Goal: Task Accomplishment & Management: Use online tool/utility

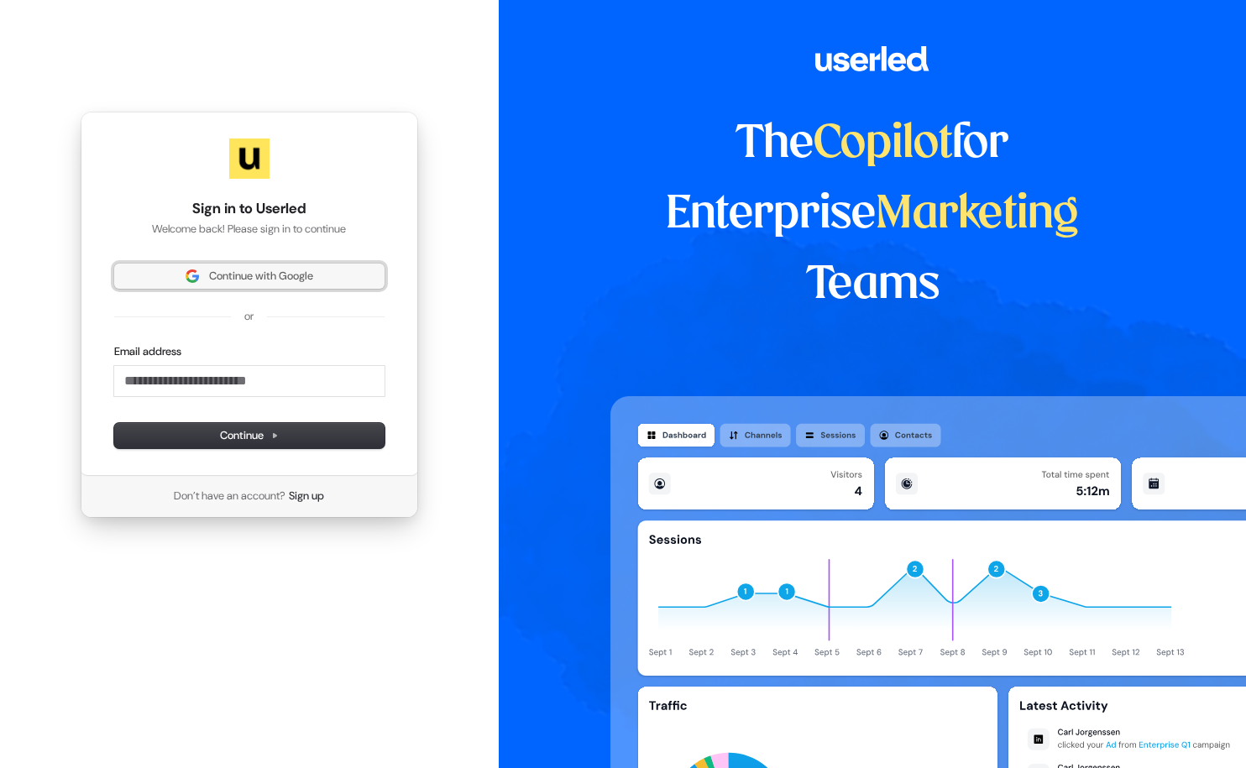
click at [234, 275] on span "Continue with Google" at bounding box center [261, 276] width 104 height 15
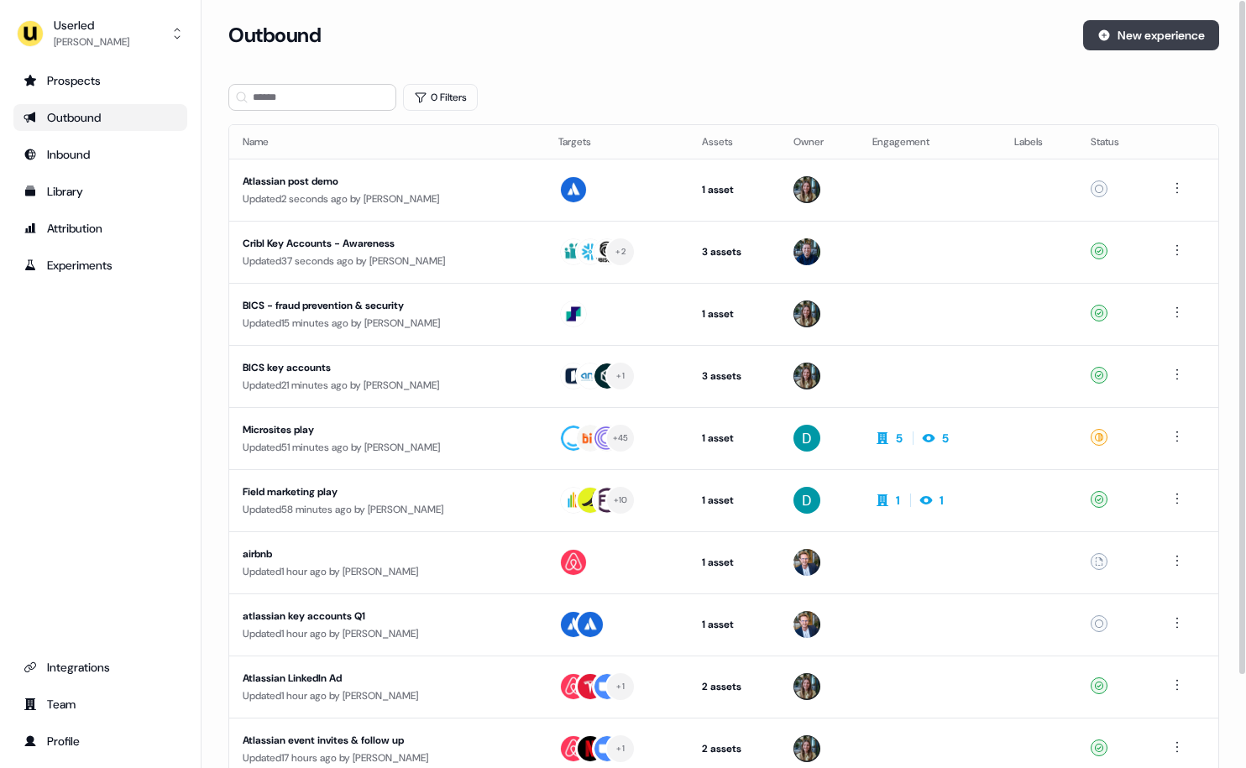
click at [1126, 37] on button "New experience" at bounding box center [1151, 35] width 136 height 30
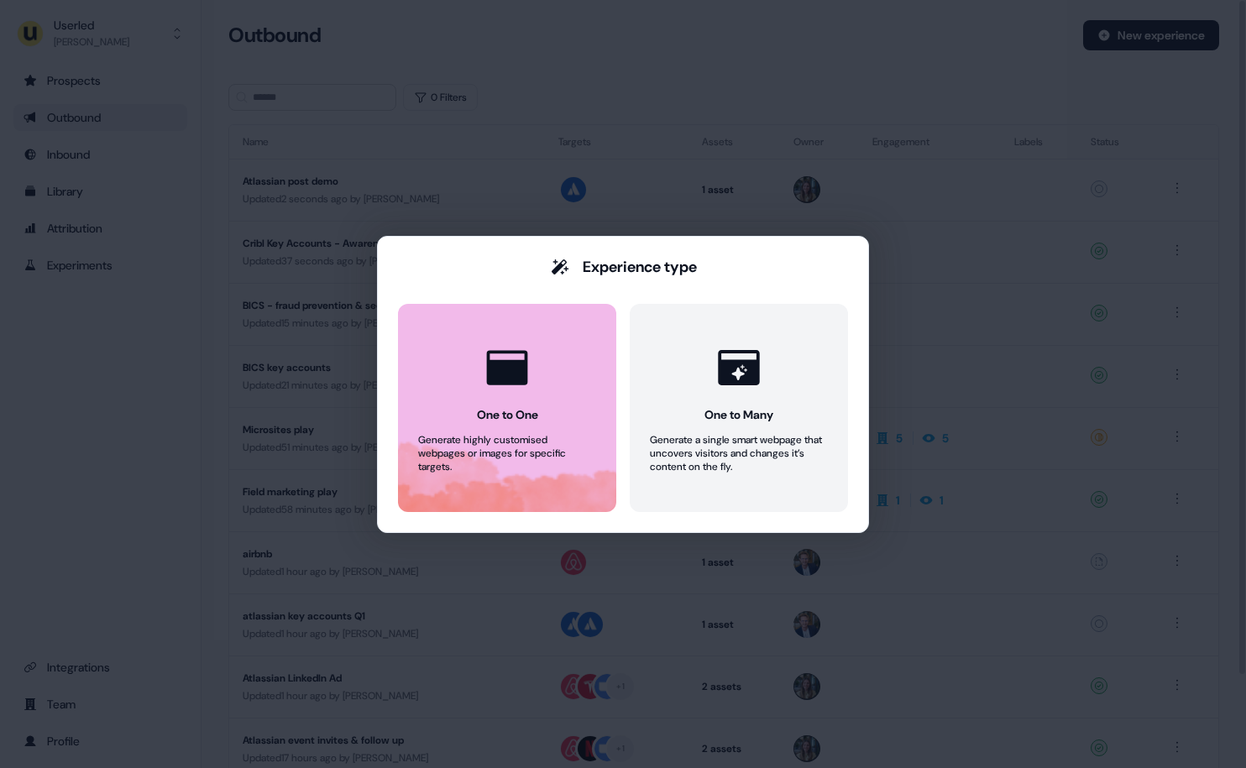
click at [532, 403] on button "One to One Generate highly customised webpages or images for specific targets." at bounding box center [507, 408] width 218 height 208
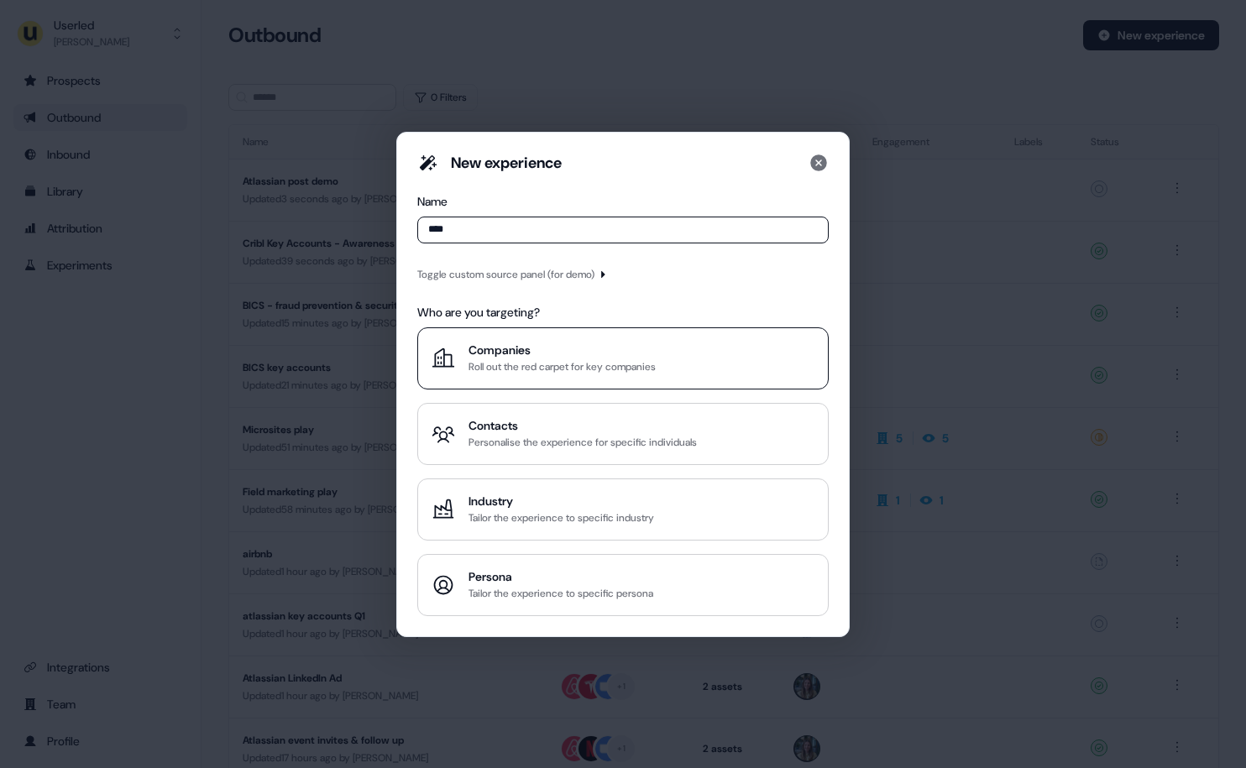
type input "****"
click at [550, 356] on div "Companies" at bounding box center [561, 350] width 187 height 17
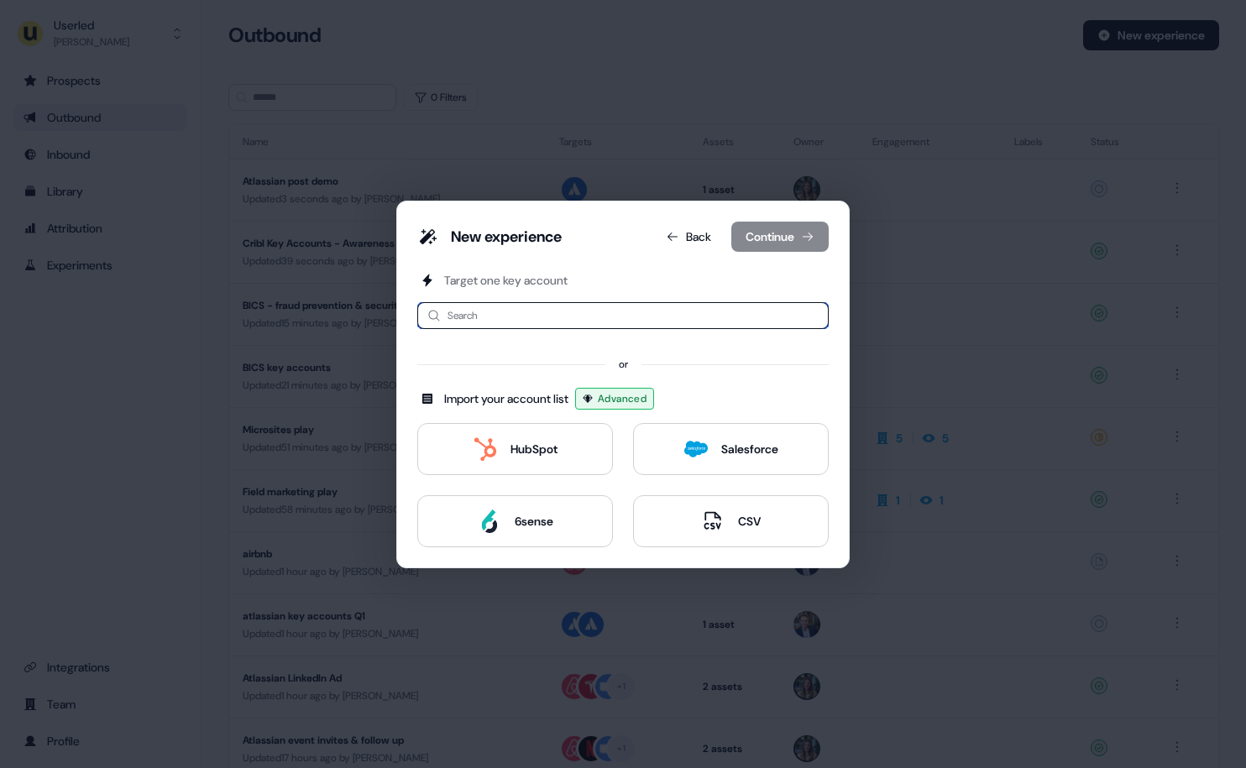
click at [552, 325] on input at bounding box center [622, 315] width 411 height 27
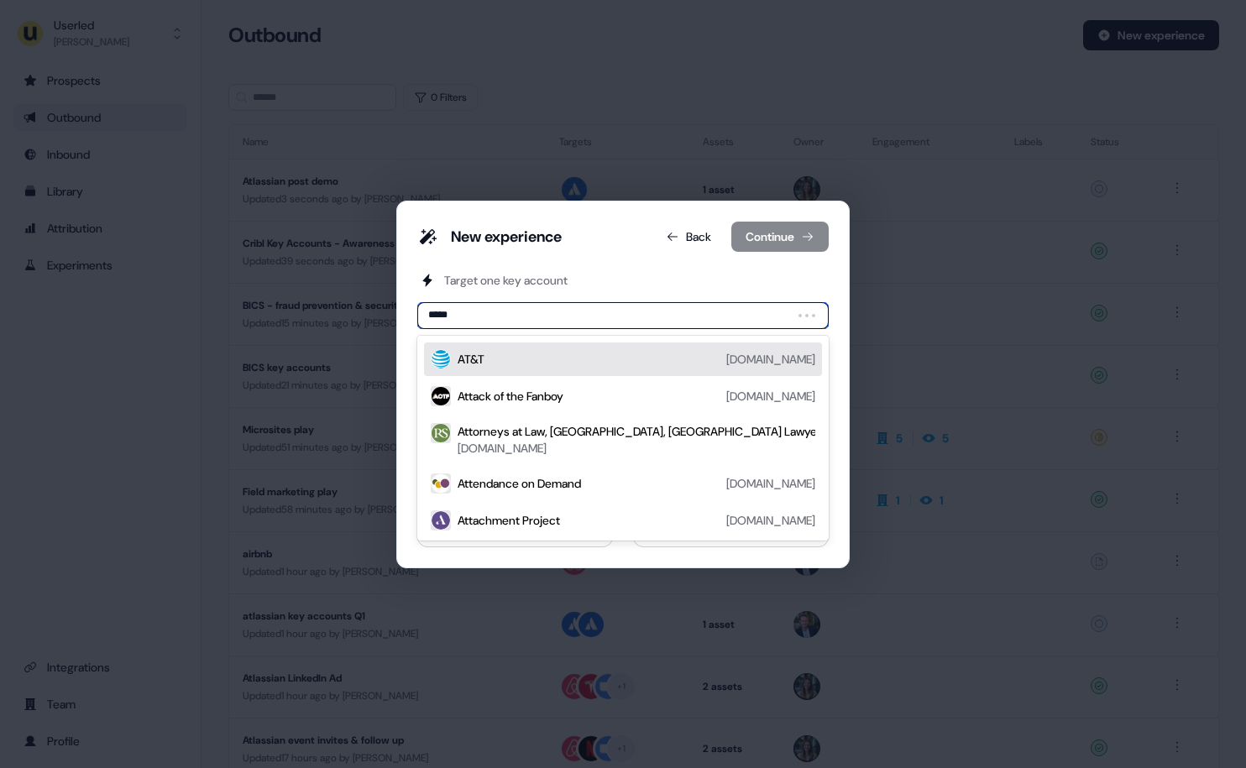
type input "******"
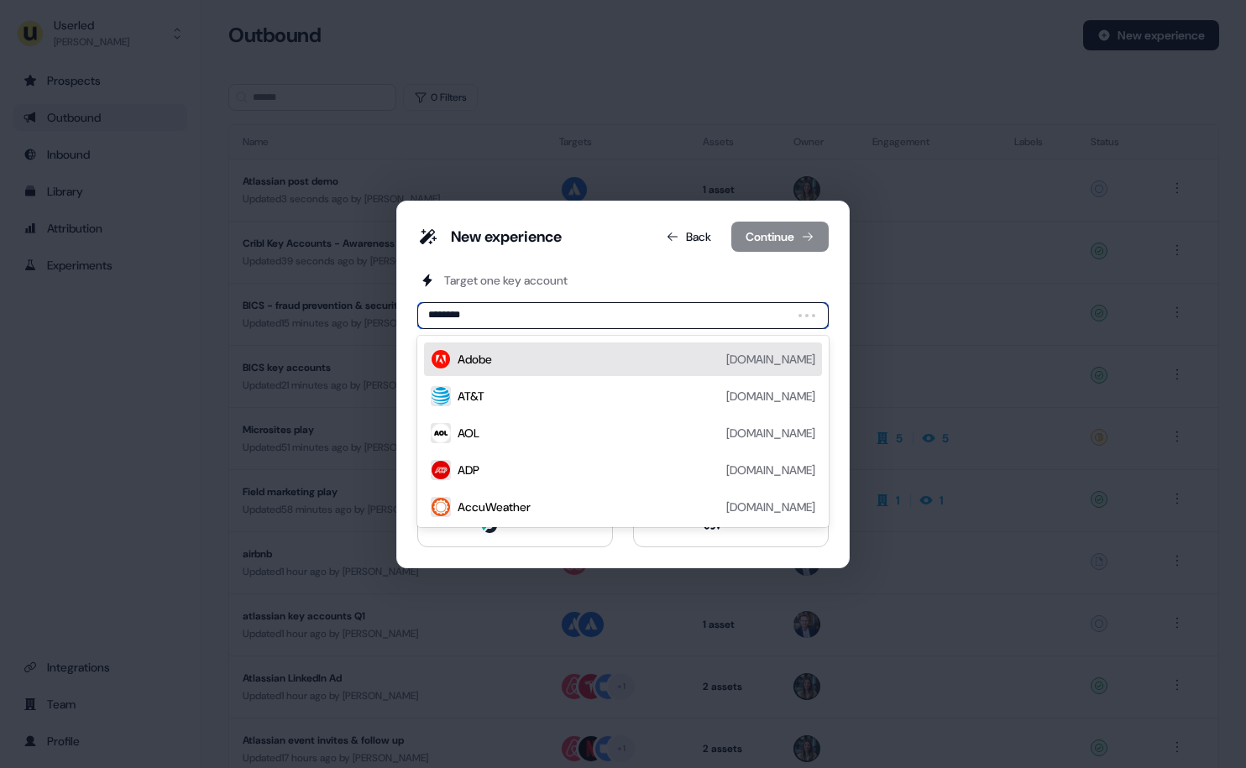
type input "*********"
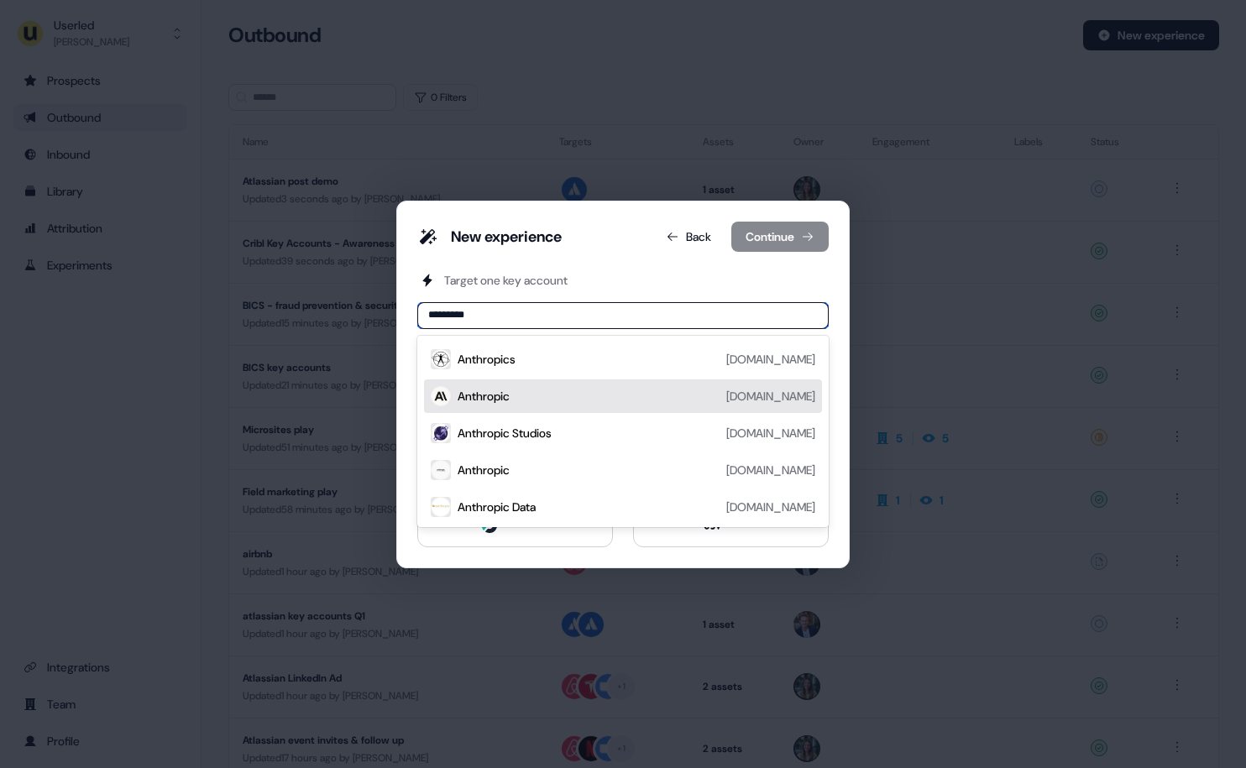
click at [539, 404] on div "Anthropic anthropic.com" at bounding box center [637, 396] width 358 height 20
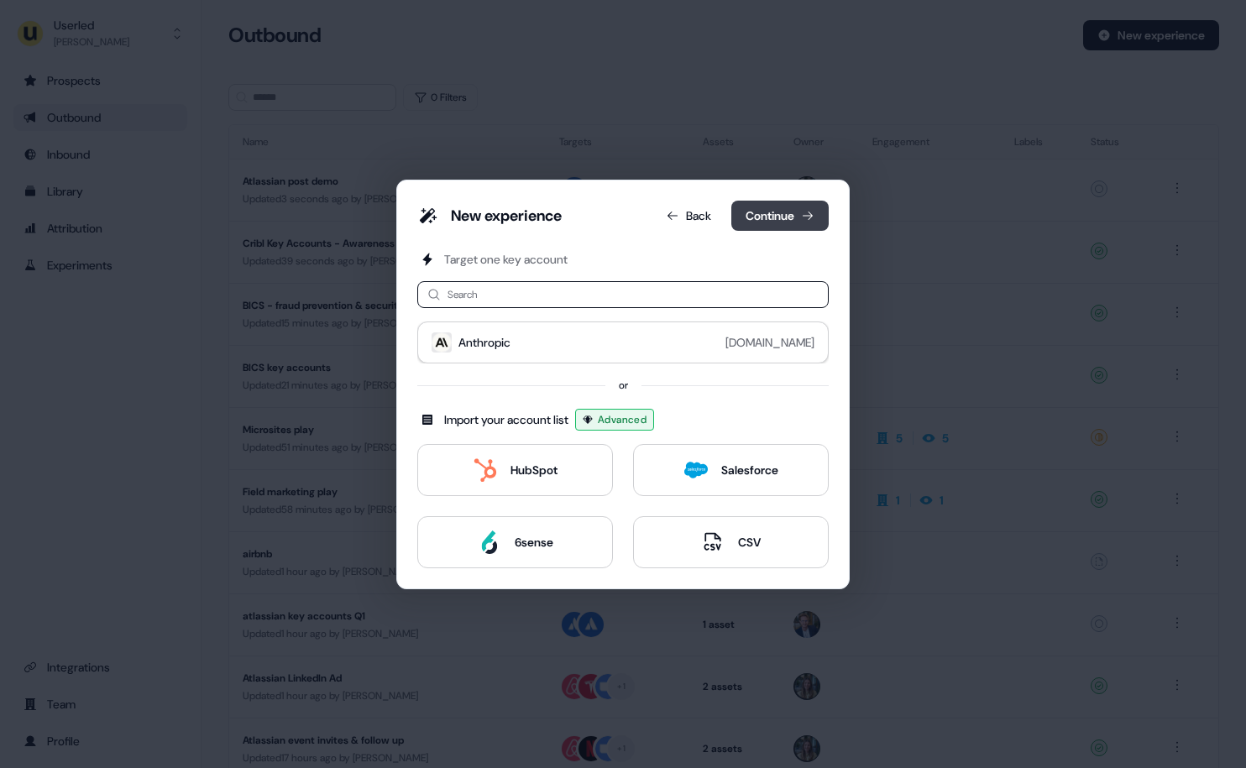
click at [768, 212] on button "Continue" at bounding box center [779, 216] width 97 height 30
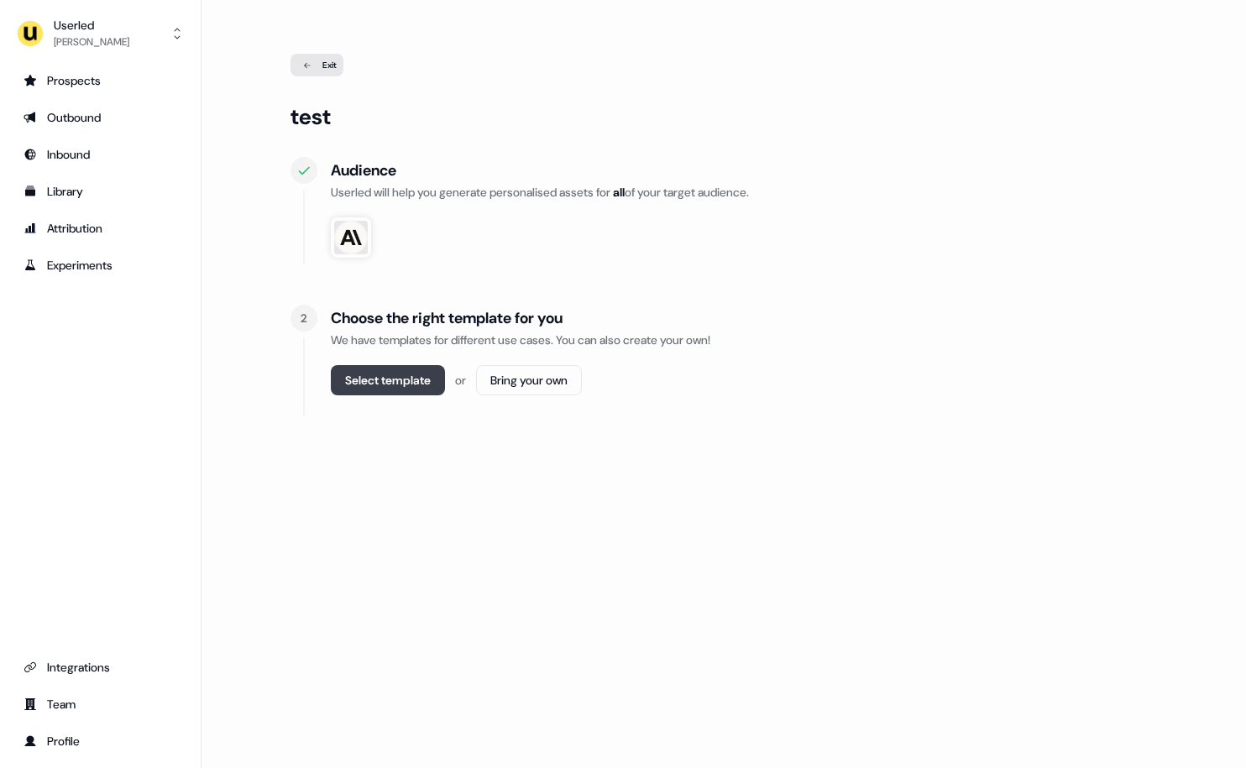
click at [406, 371] on button "Select template" at bounding box center [388, 380] width 114 height 30
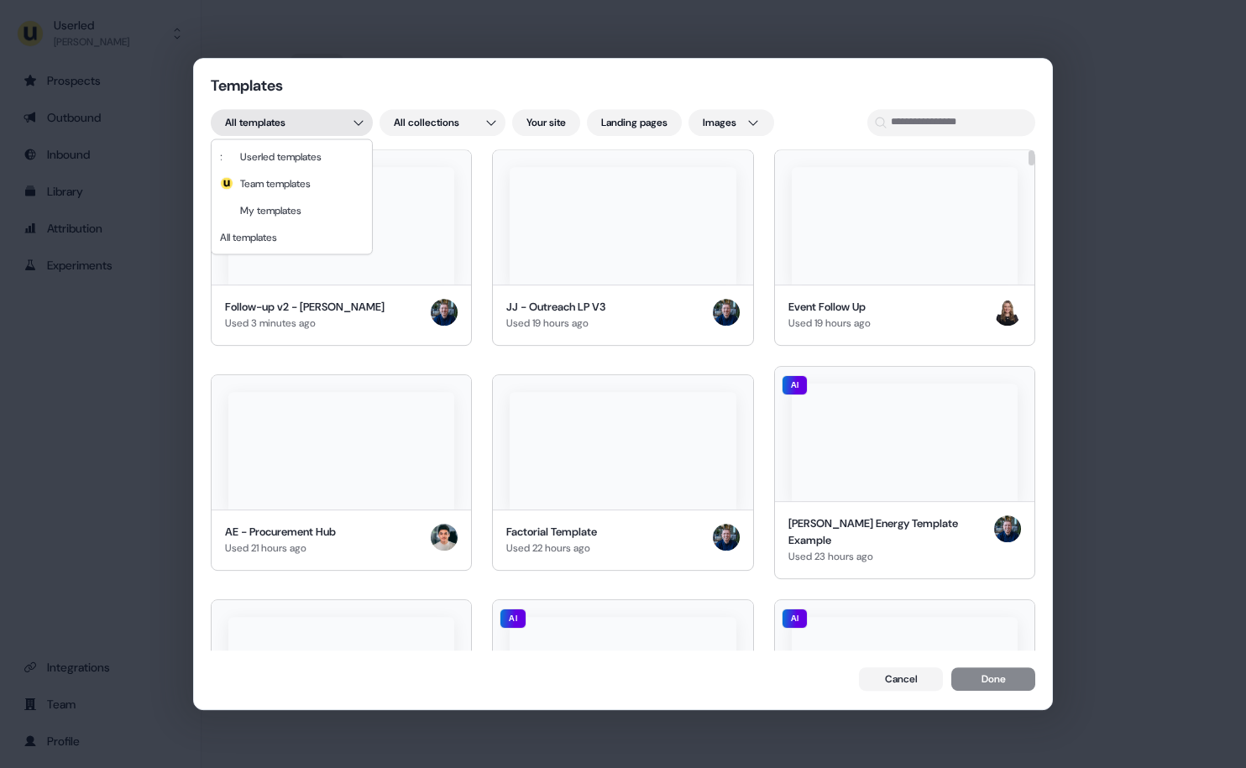
click at [332, 126] on div "Templates All templates All collections Your site Landing pages Images Follow-u…" at bounding box center [623, 384] width 1246 height 768
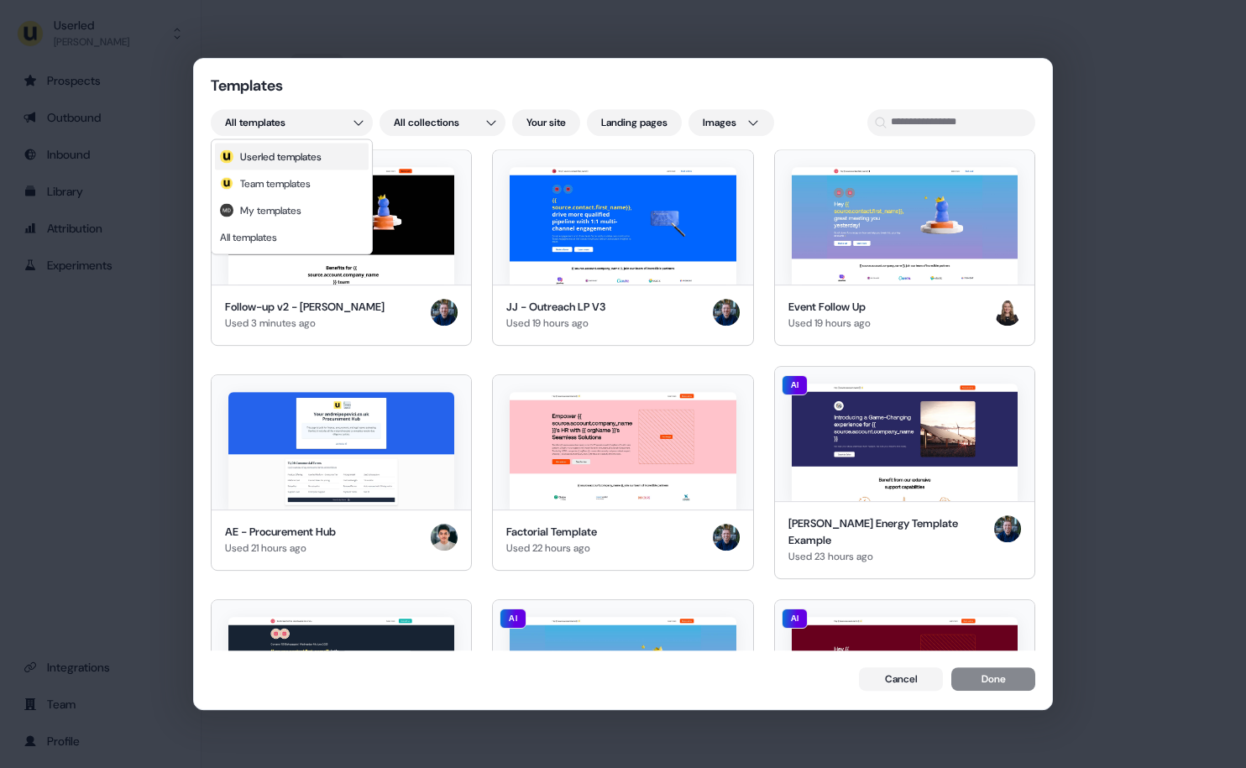
click at [331, 157] on div "; Userled templates" at bounding box center [292, 157] width 154 height 27
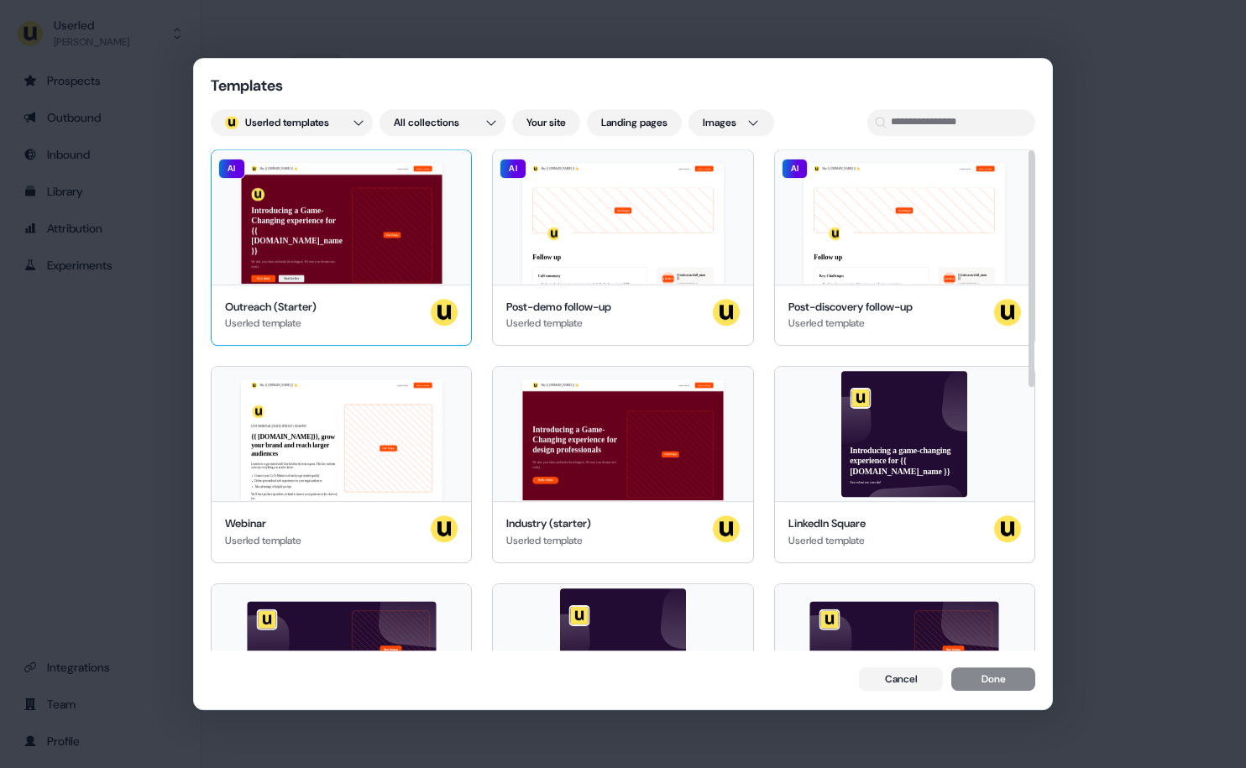
click at [403, 204] on div "Hey {{ traits.account.name }} 👋 Learn more Book a demo Introducing a Game-Chang…" at bounding box center [341, 217] width 259 height 134
click at [1021, 679] on button "Done" at bounding box center [993, 681] width 84 height 24
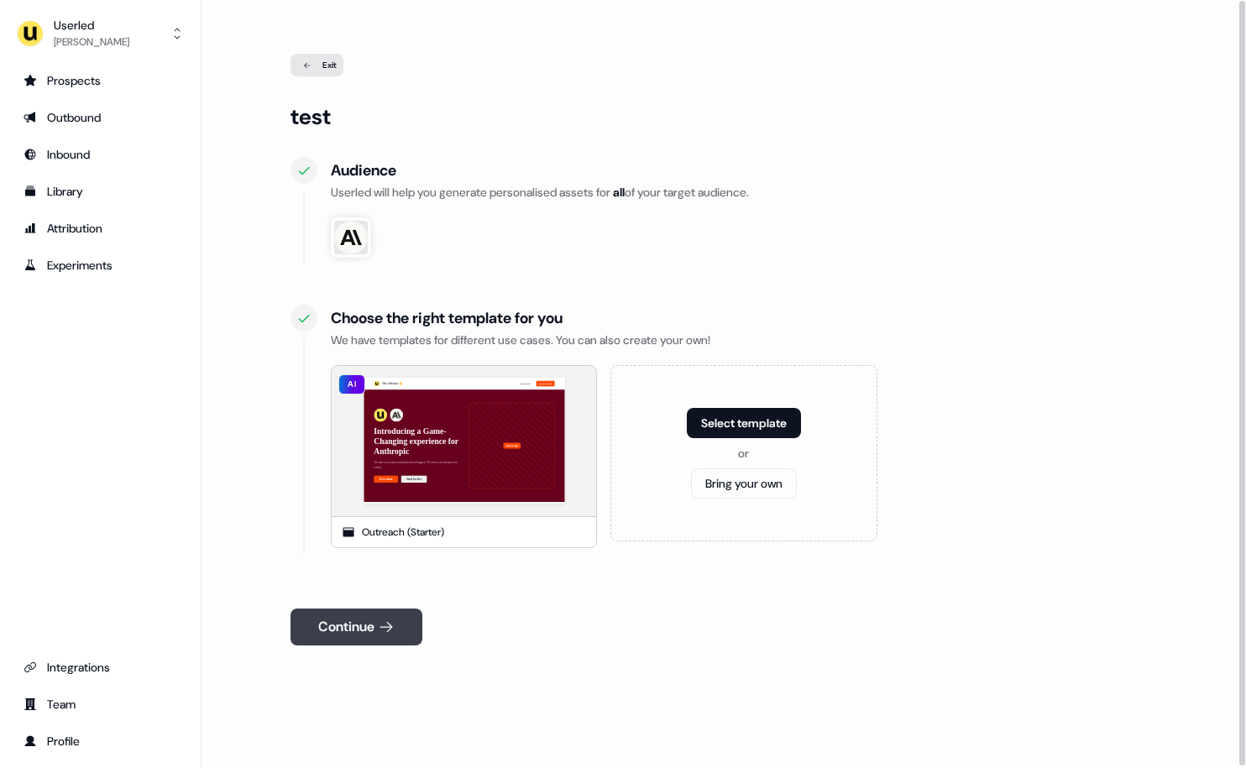
click at [403, 620] on button "Continue" at bounding box center [356, 627] width 132 height 37
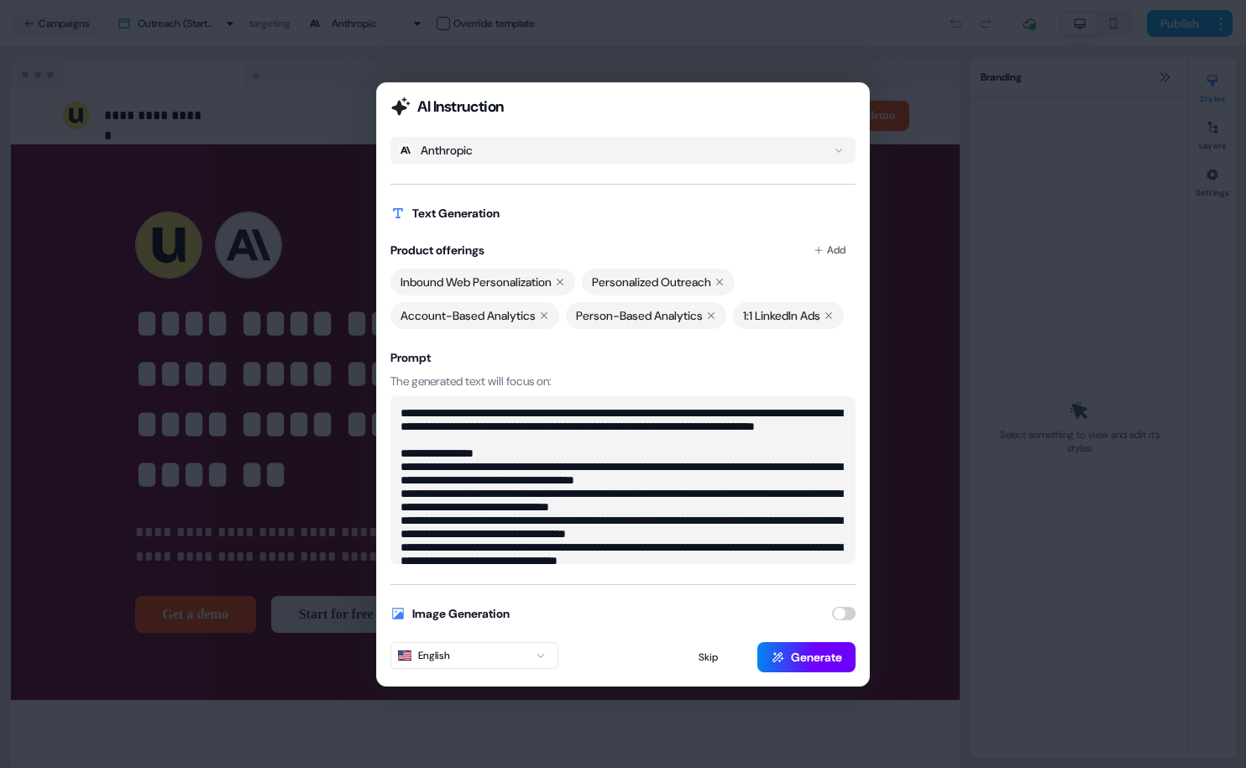
click at [825, 672] on button "Generate" at bounding box center [806, 657] width 98 height 30
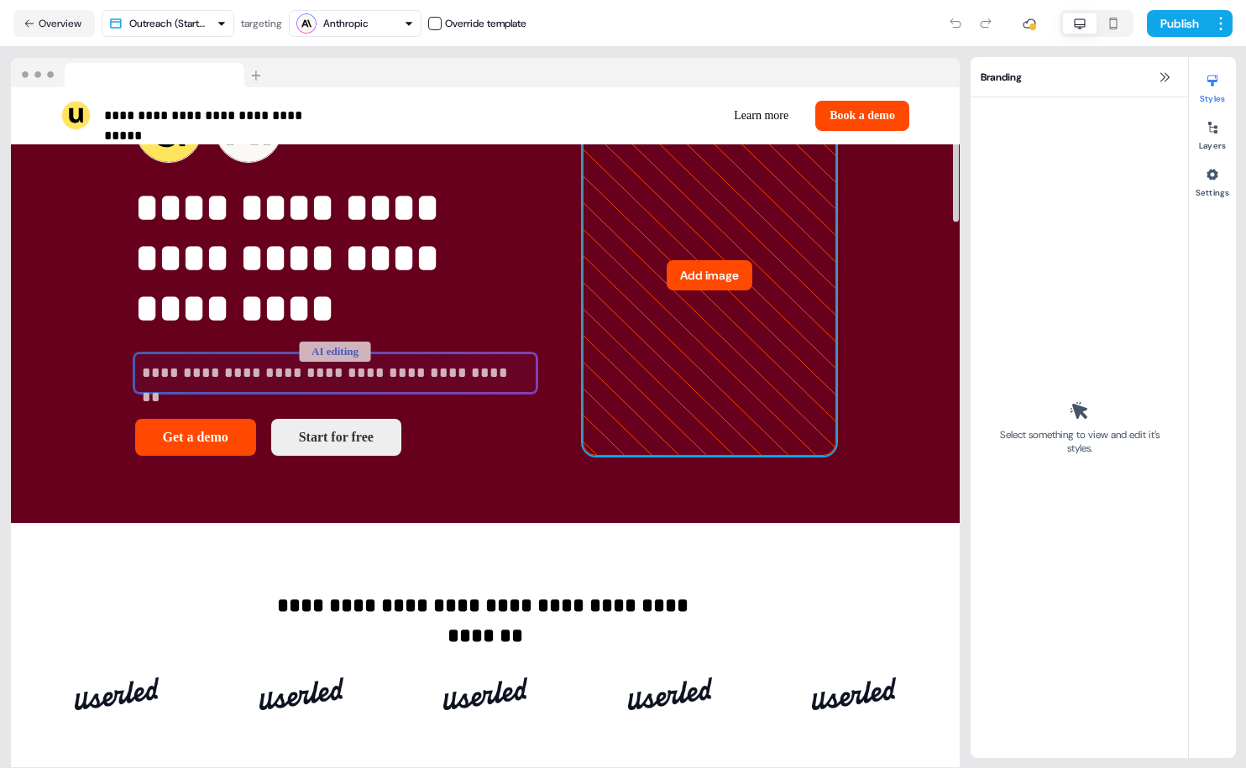
click at [742, 455] on icon at bounding box center [709, 276] width 252 height 358
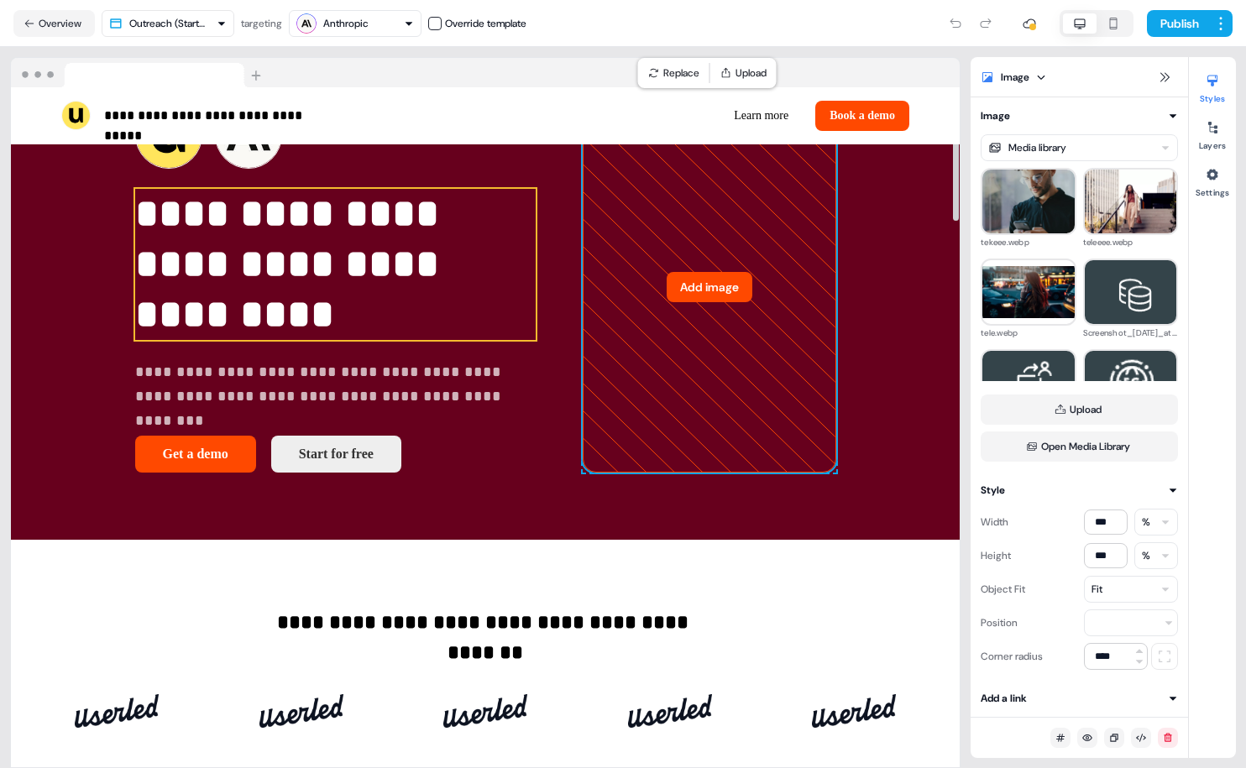
scroll to position [97, 0]
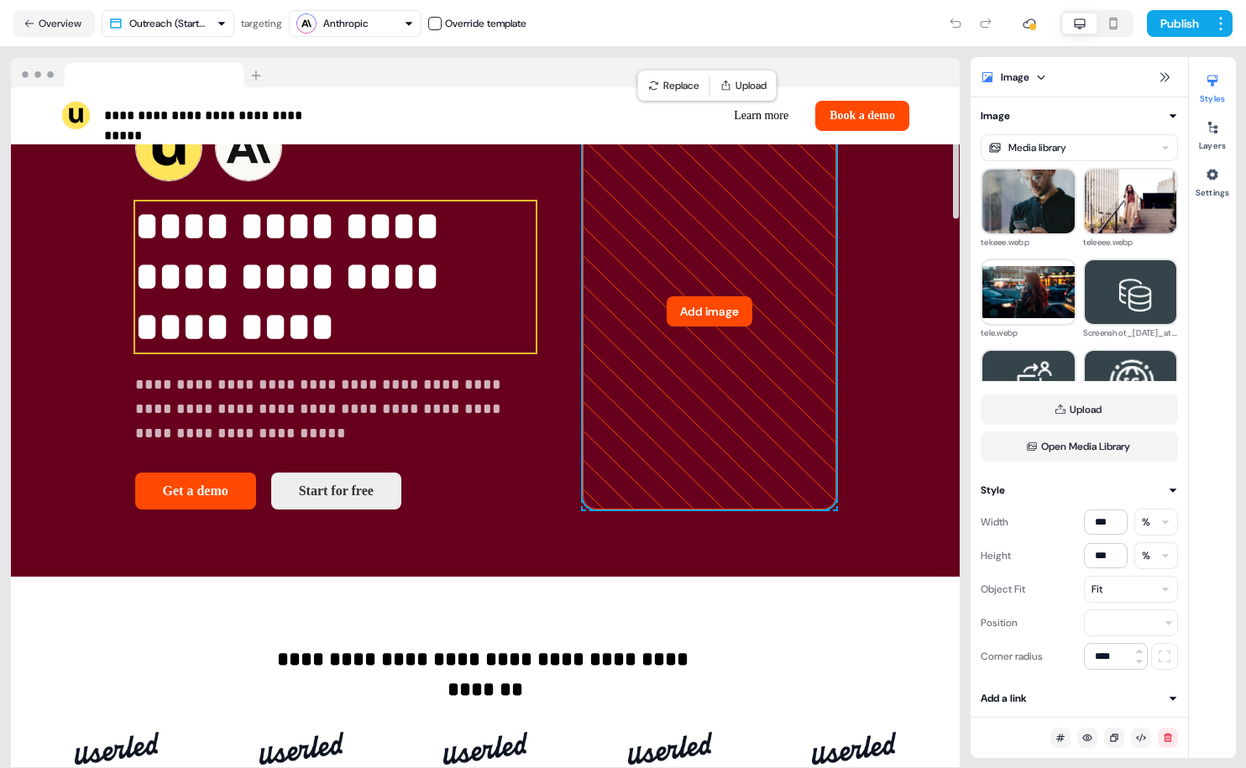
click at [244, 312] on p "**********" at bounding box center [335, 276] width 400 height 151
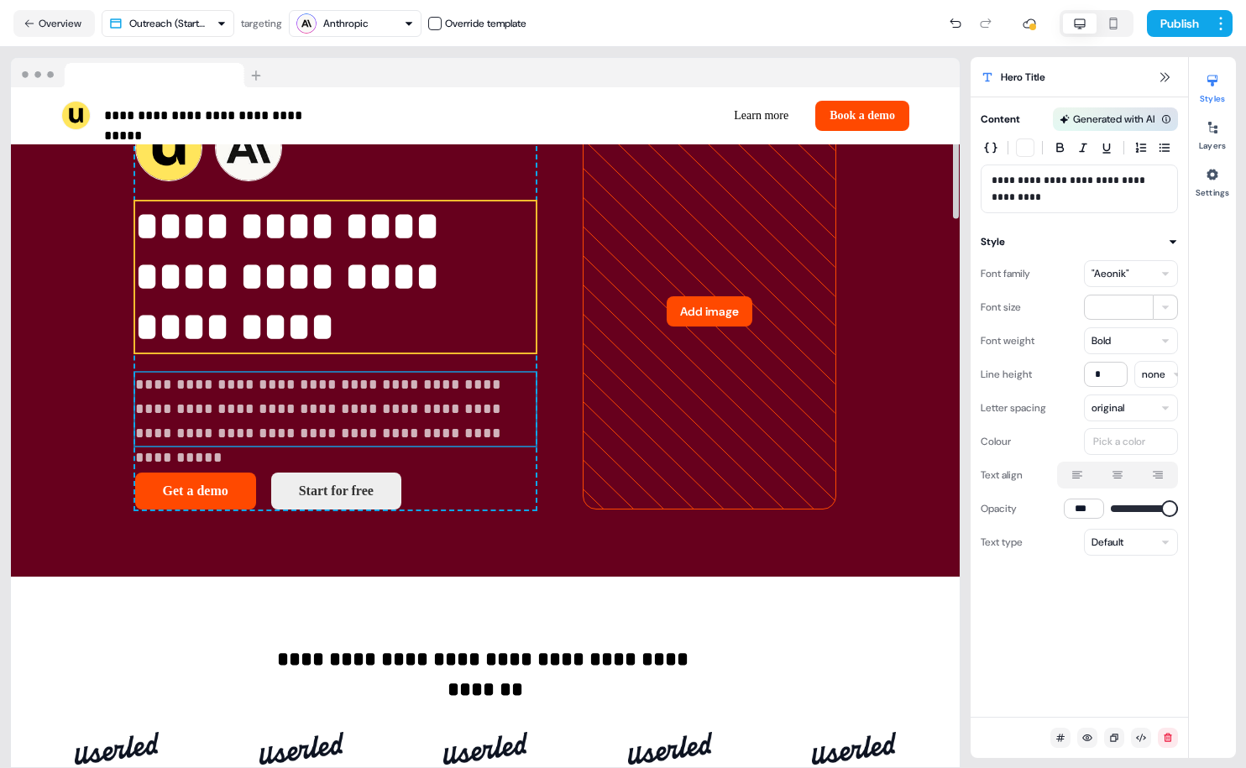
click at [262, 387] on p "**********" at bounding box center [335, 410] width 400 height 74
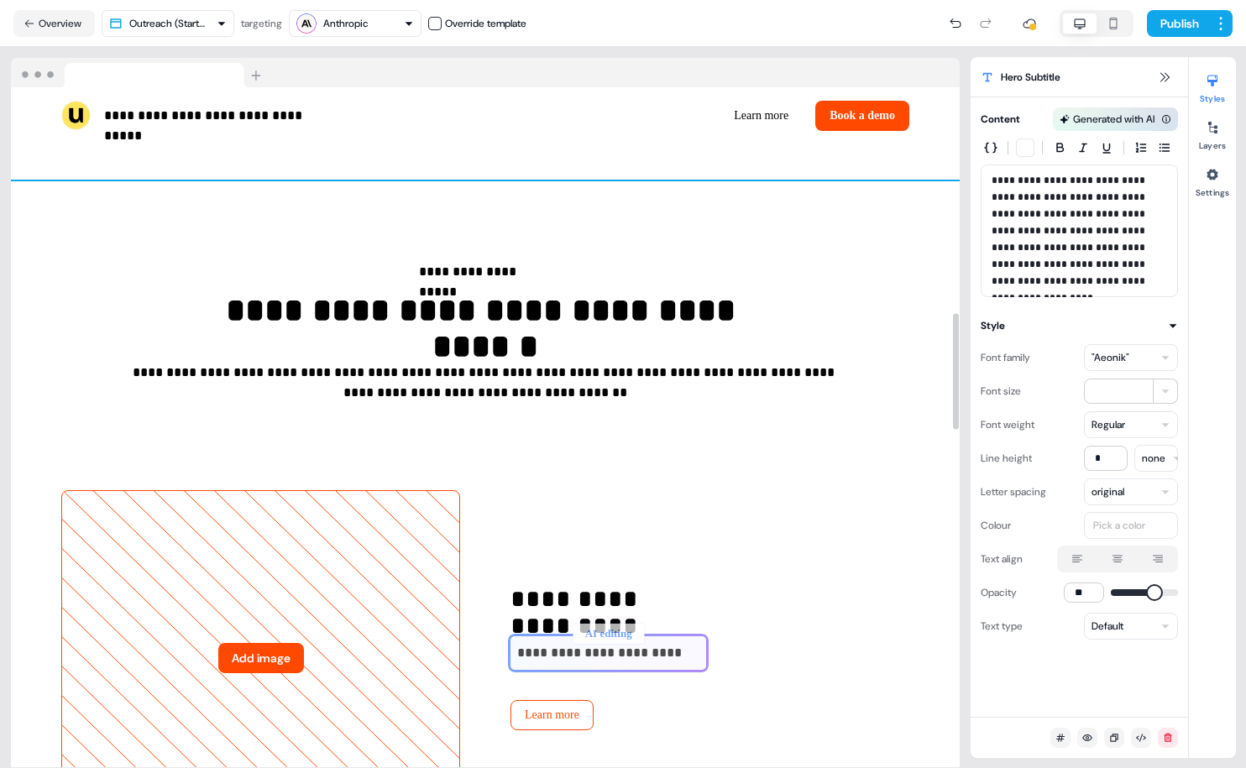
scroll to position [1611, 0]
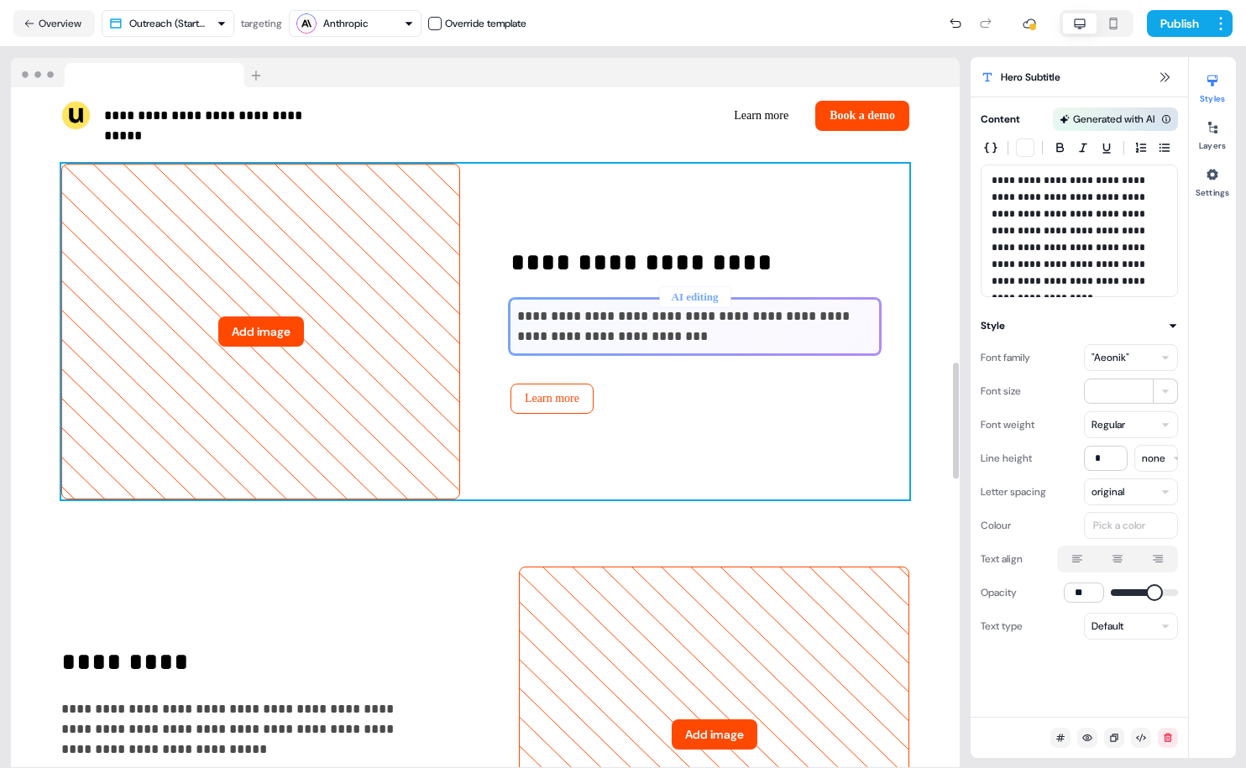
click at [554, 266] on p "**********" at bounding box center [694, 264] width 369 height 30
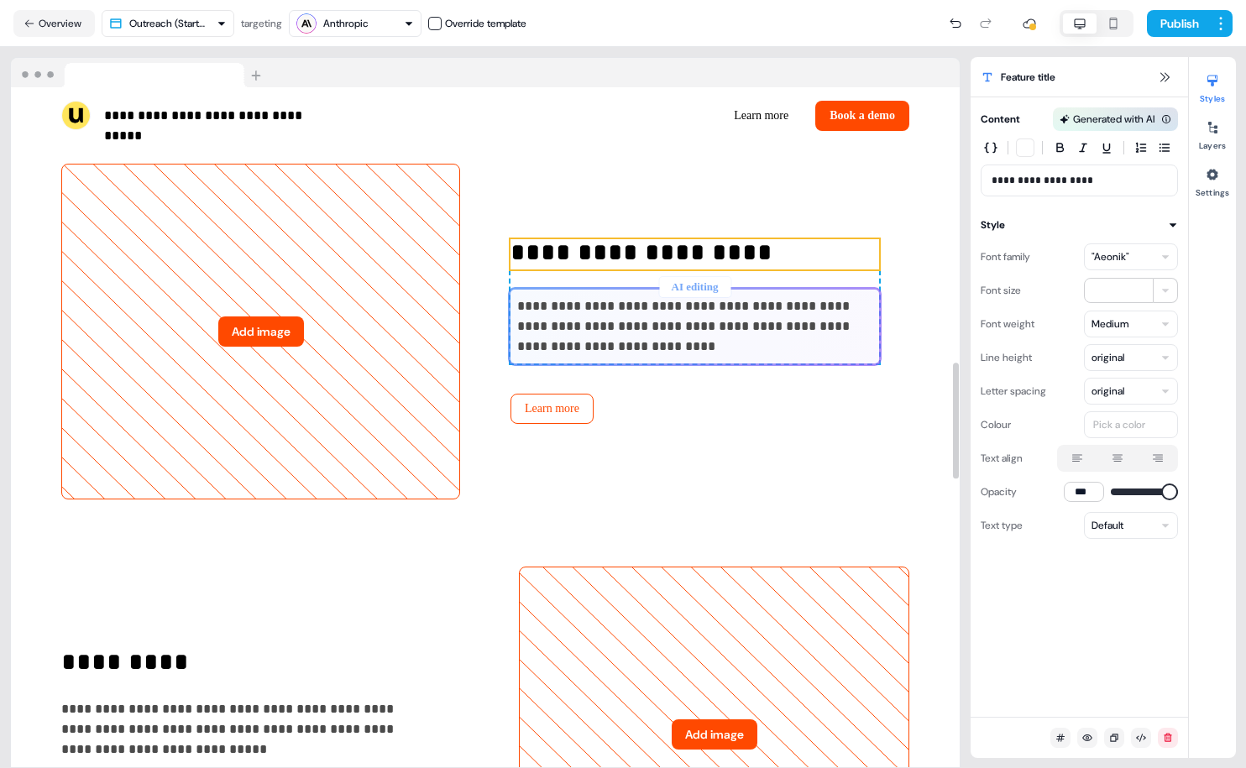
click at [337, 30] on div "Anthropic" at bounding box center [345, 23] width 45 height 17
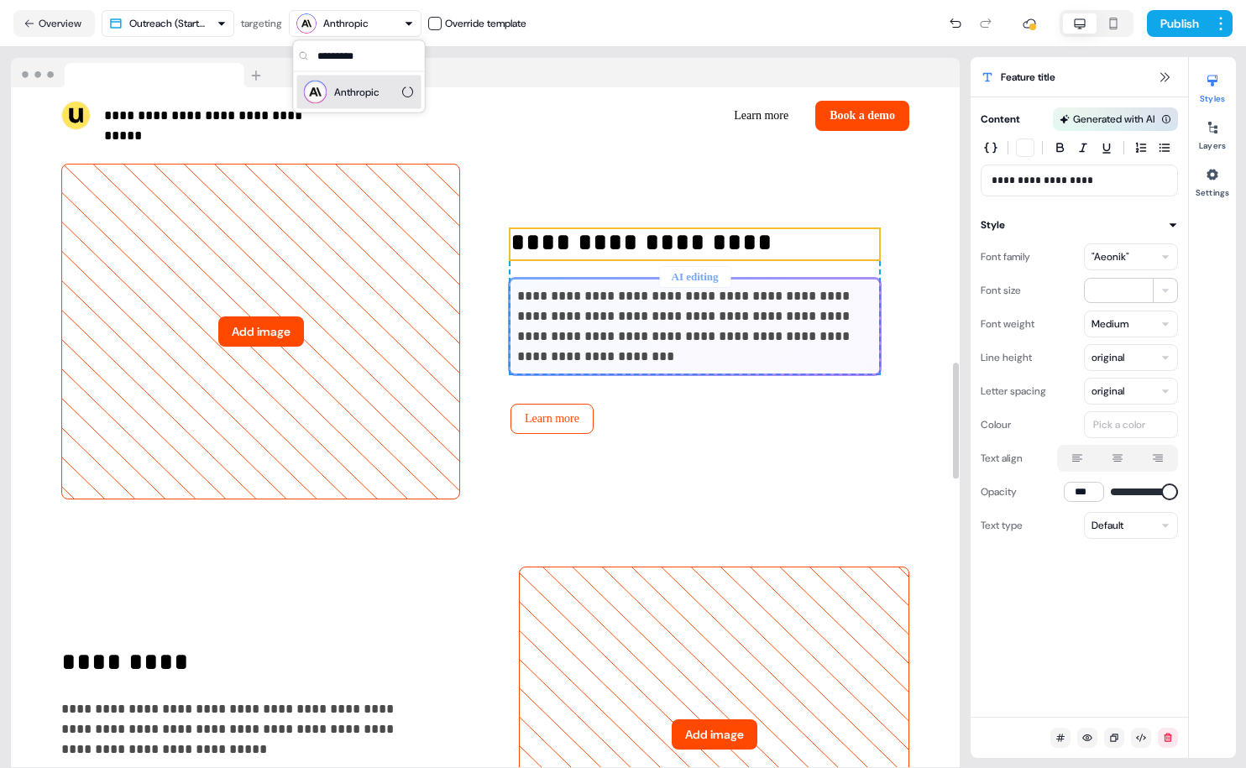
click at [367, 96] on div "Anthropic" at bounding box center [356, 92] width 45 height 17
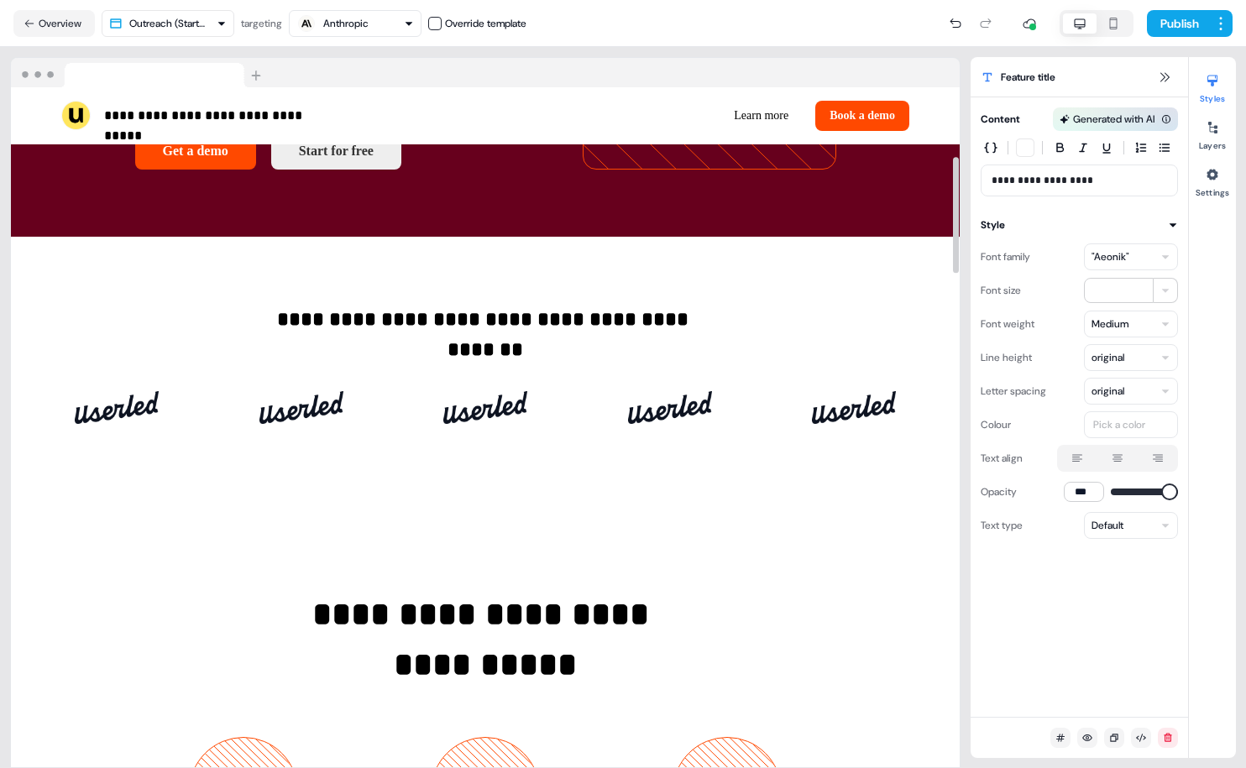
scroll to position [0, 0]
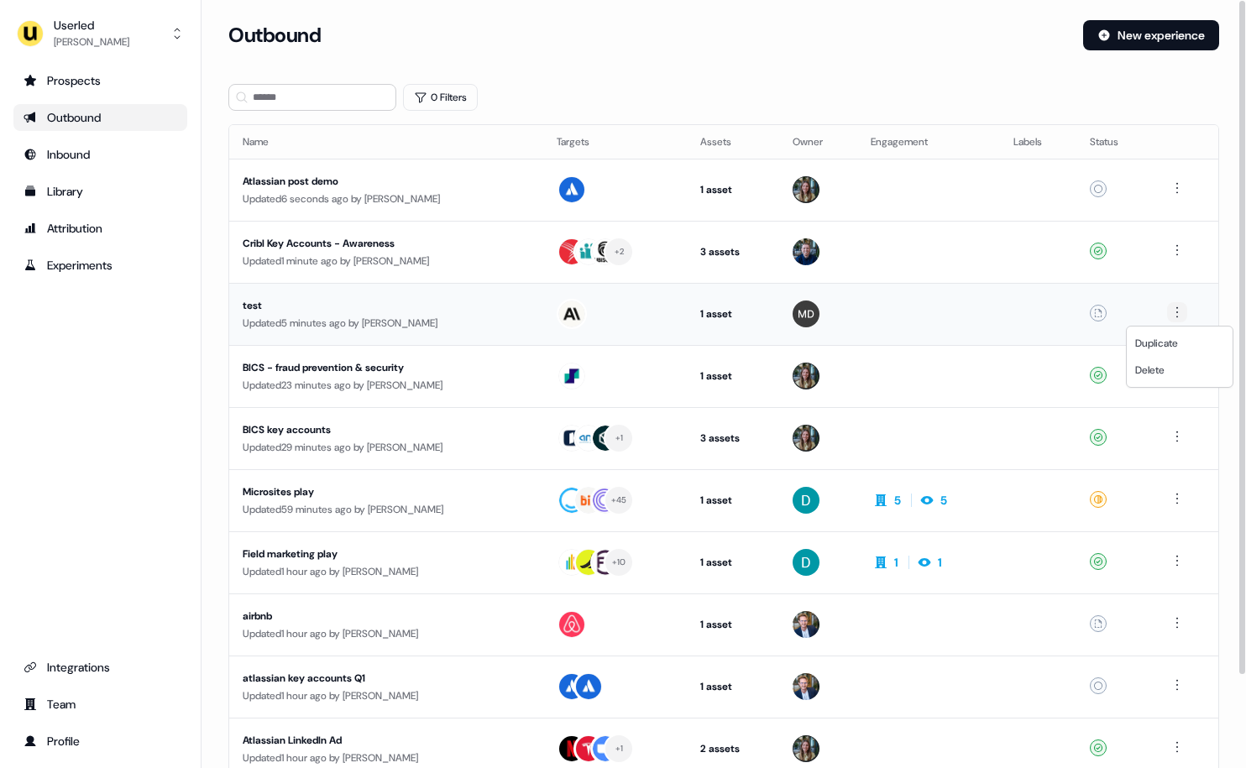
click at [1177, 312] on html "For the best experience switch devices to a bigger screen. Go to Userled.io Use…" at bounding box center [623, 384] width 1246 height 768
click at [1170, 369] on div "Delete" at bounding box center [1179, 370] width 99 height 27
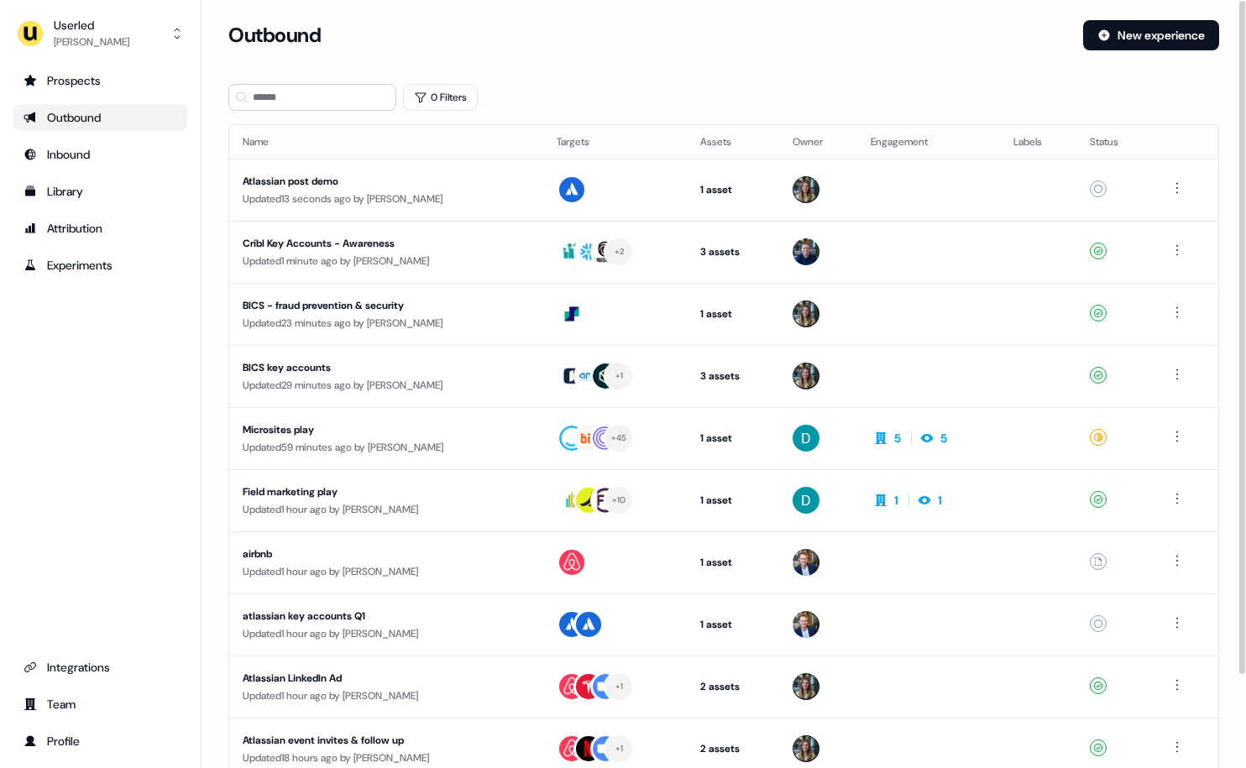
click at [1154, 31] on button "New experience" at bounding box center [1151, 35] width 136 height 30
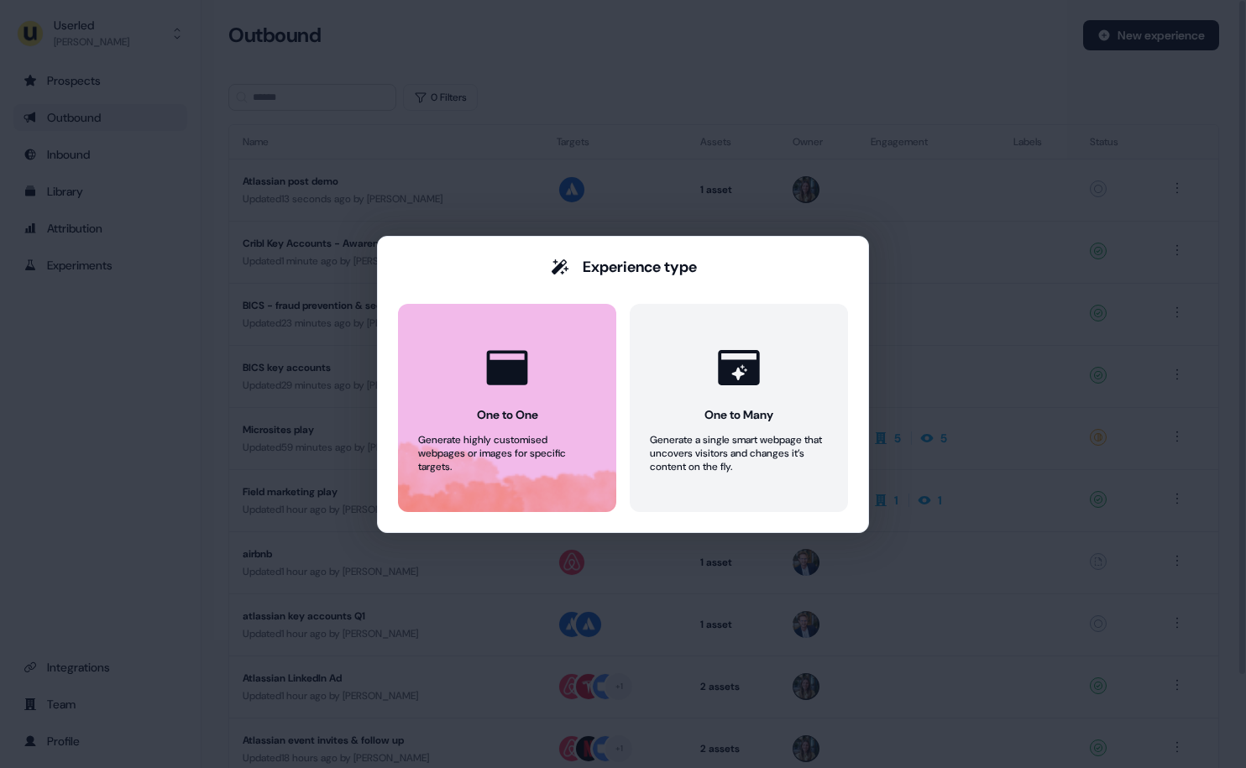
click at [548, 353] on button "One to One Generate highly customised webpages or images for specific targets." at bounding box center [507, 408] width 218 height 208
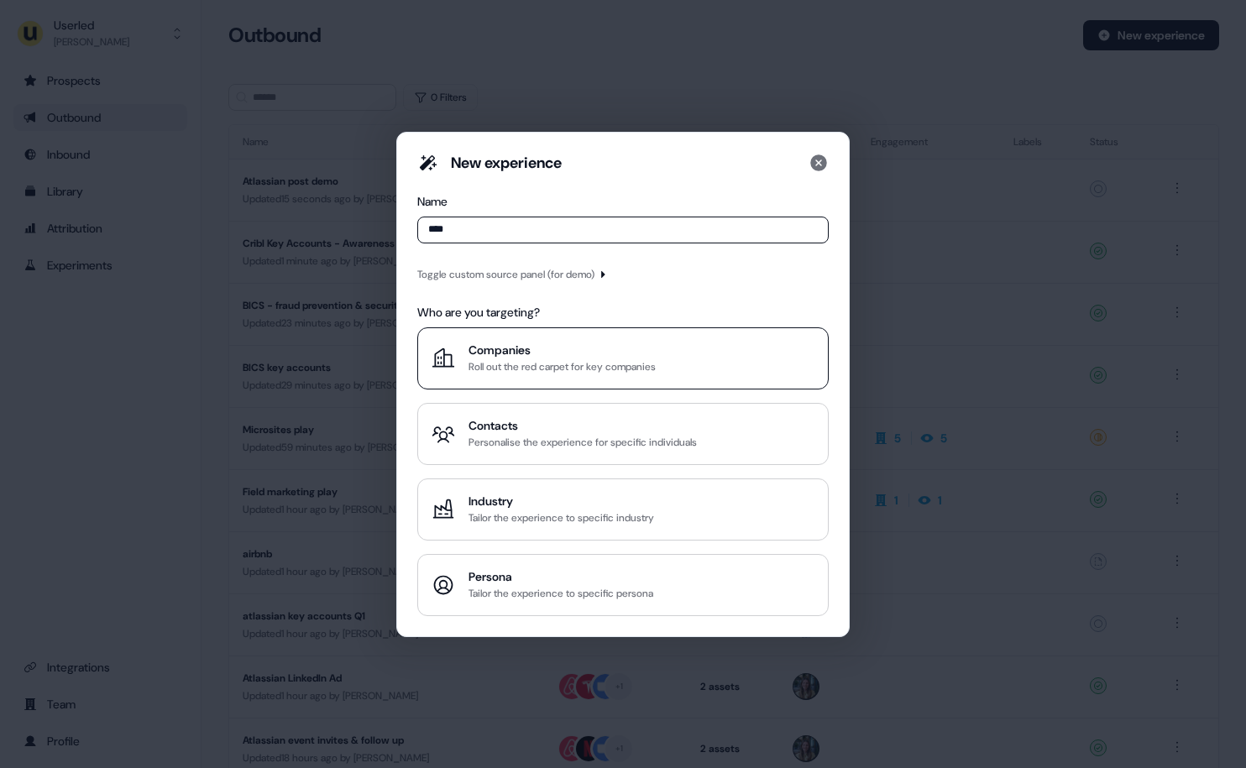
type input "****"
click at [552, 356] on div "Companies" at bounding box center [561, 350] width 187 height 17
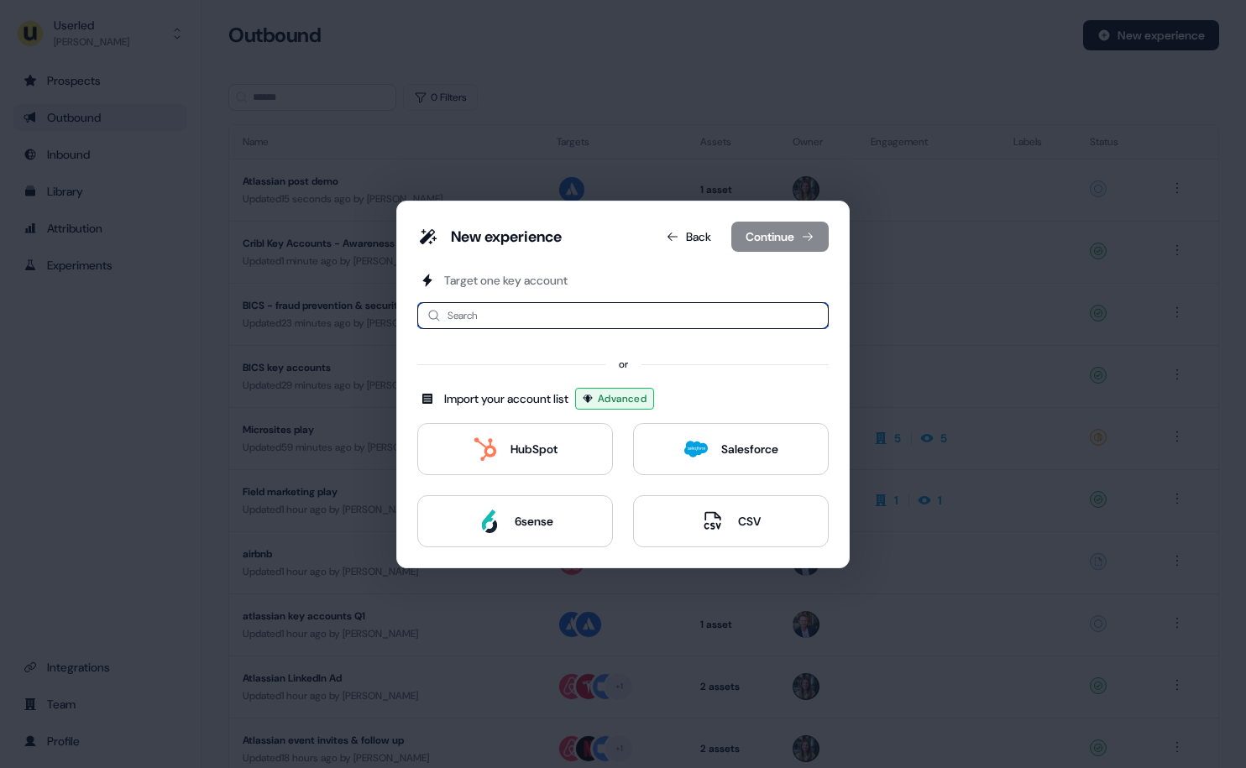
click at [534, 320] on input at bounding box center [622, 315] width 411 height 27
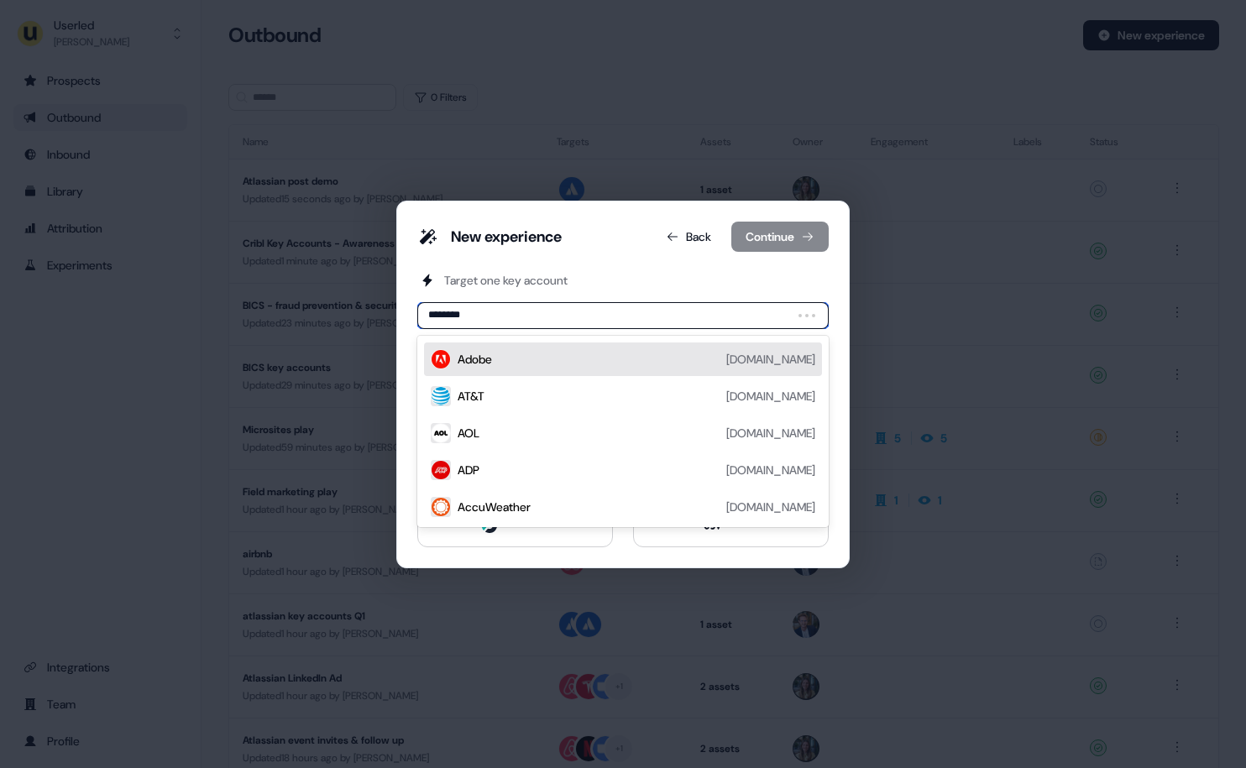
type input "*********"
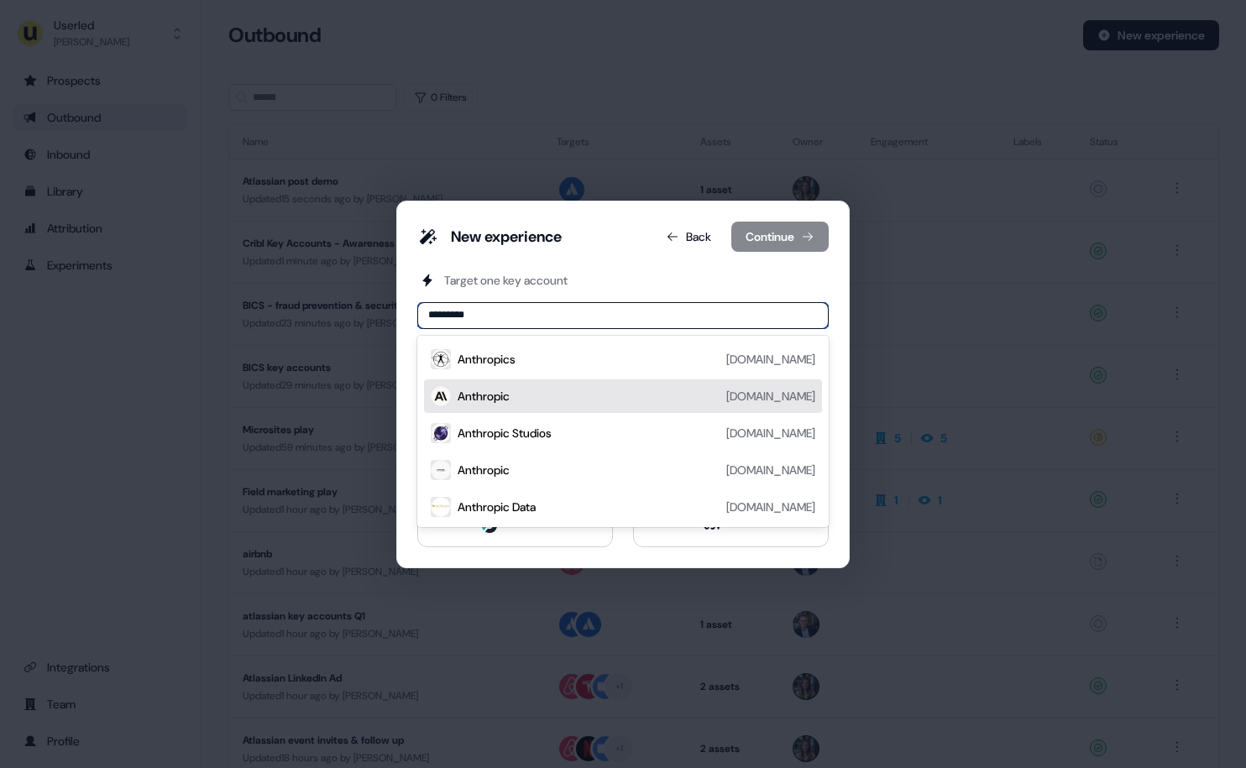
click at [510, 404] on div "Anthropic" at bounding box center [484, 396] width 52 height 17
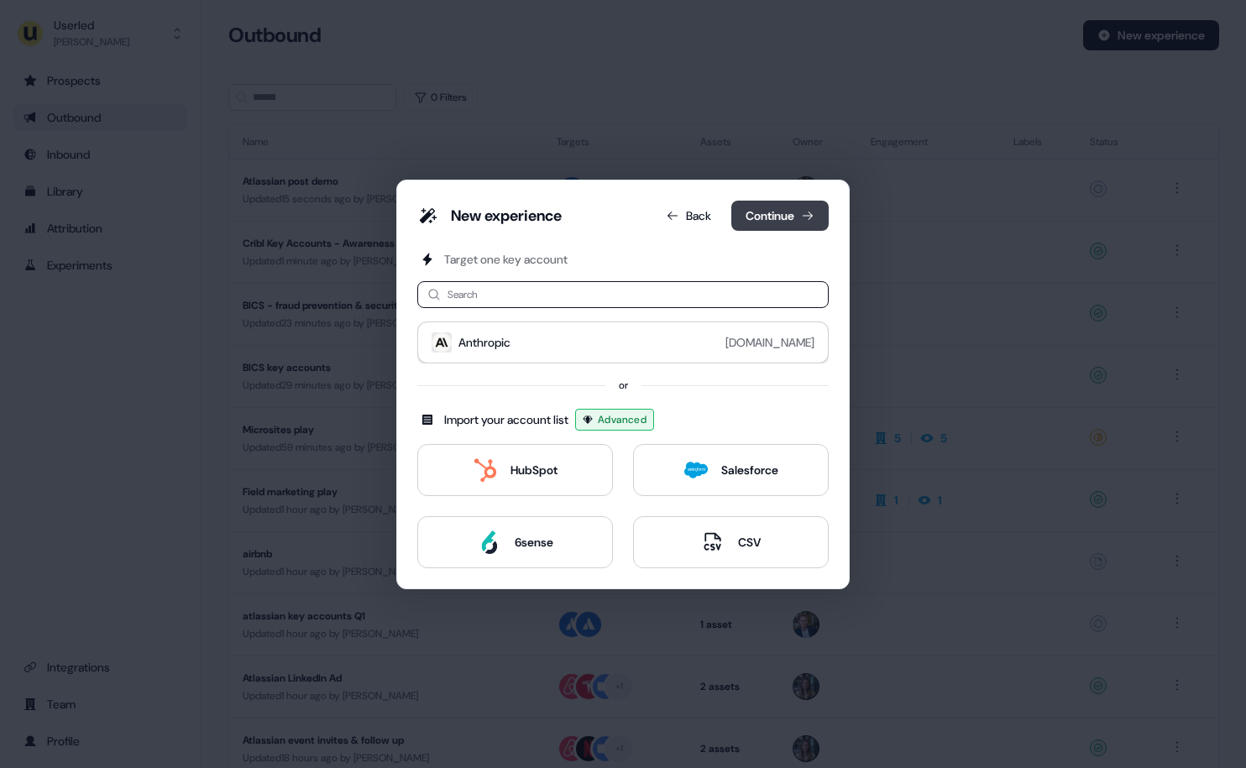
click at [782, 223] on button "Continue" at bounding box center [779, 216] width 97 height 30
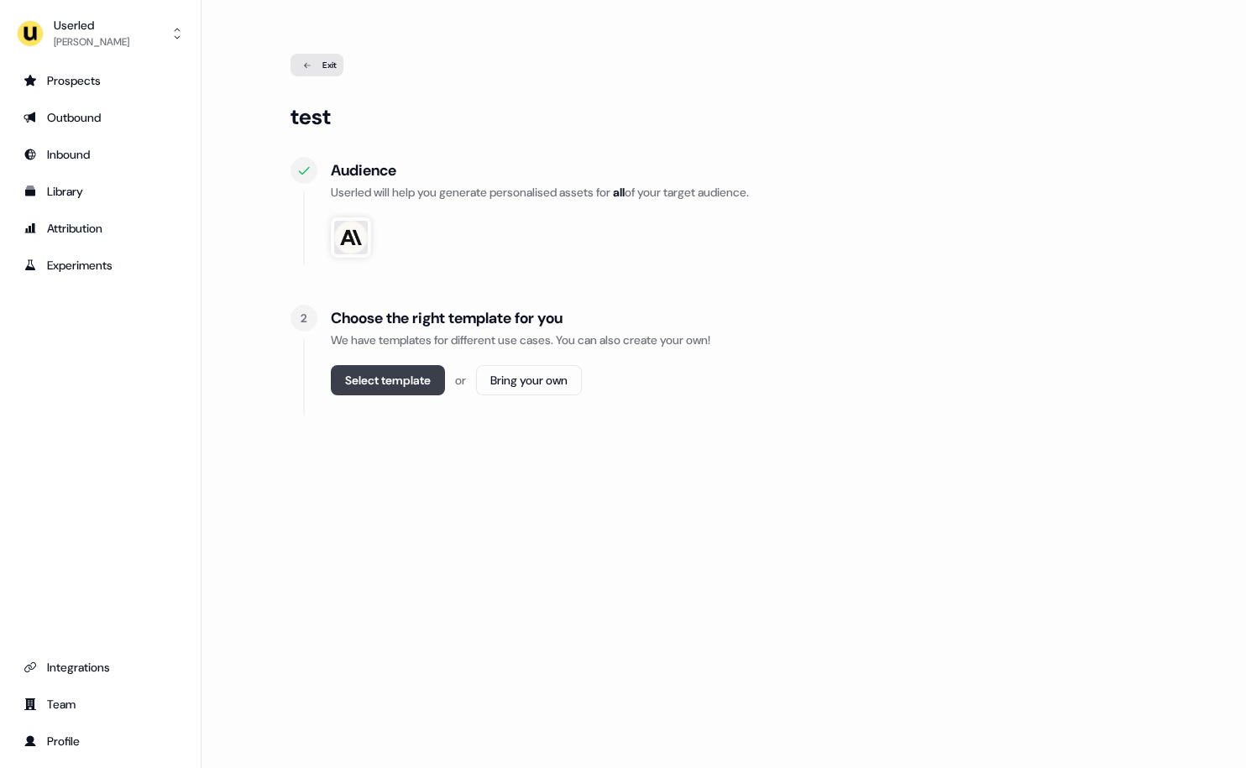
click at [396, 379] on button "Select template" at bounding box center [388, 380] width 114 height 30
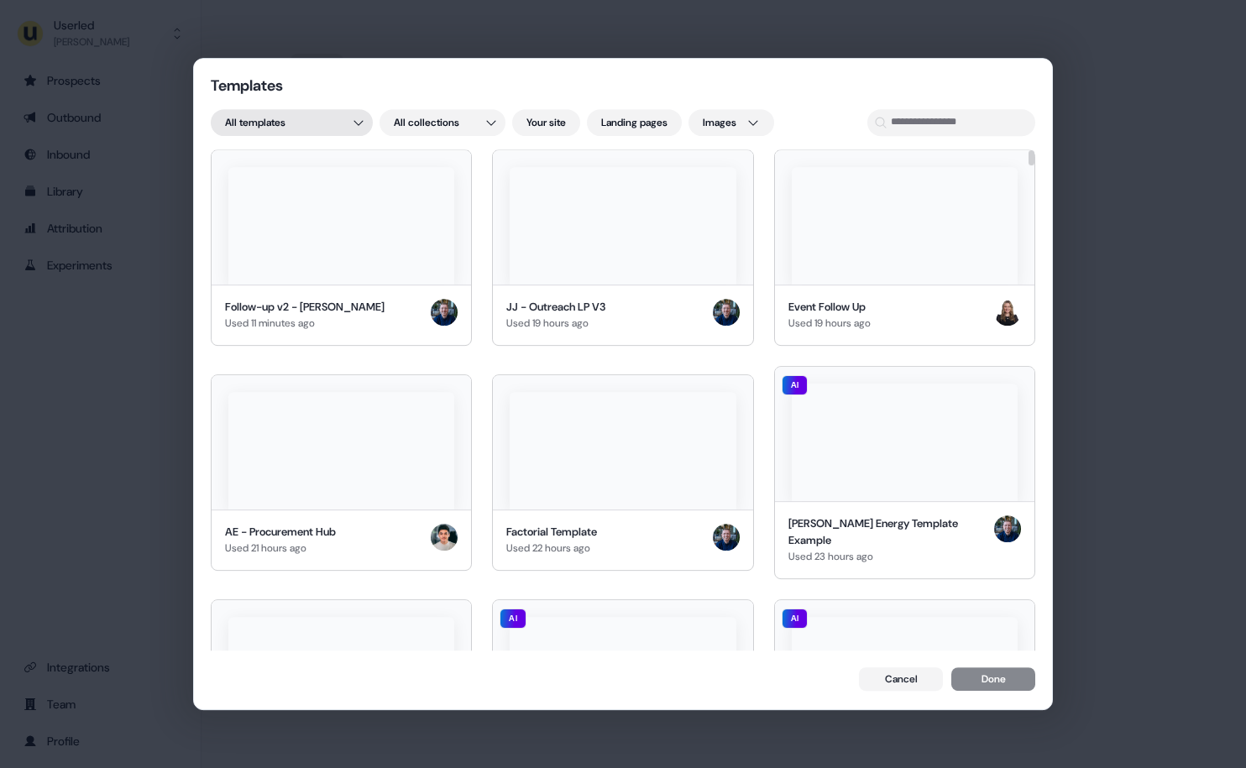
click at [285, 118] on div "Templates All templates All collections Your site Landing pages Images Follow-u…" at bounding box center [623, 384] width 1246 height 768
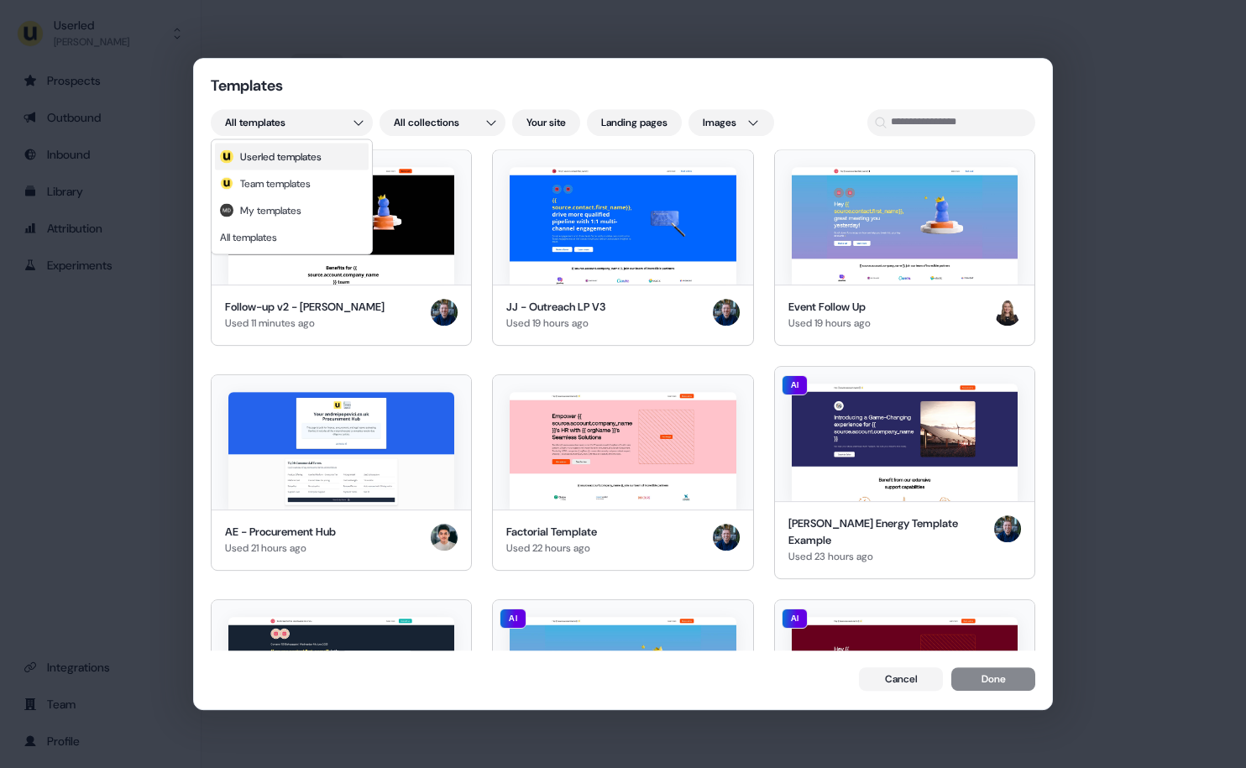
click at [304, 159] on span "Userled templates" at bounding box center [280, 156] width 81 height 13
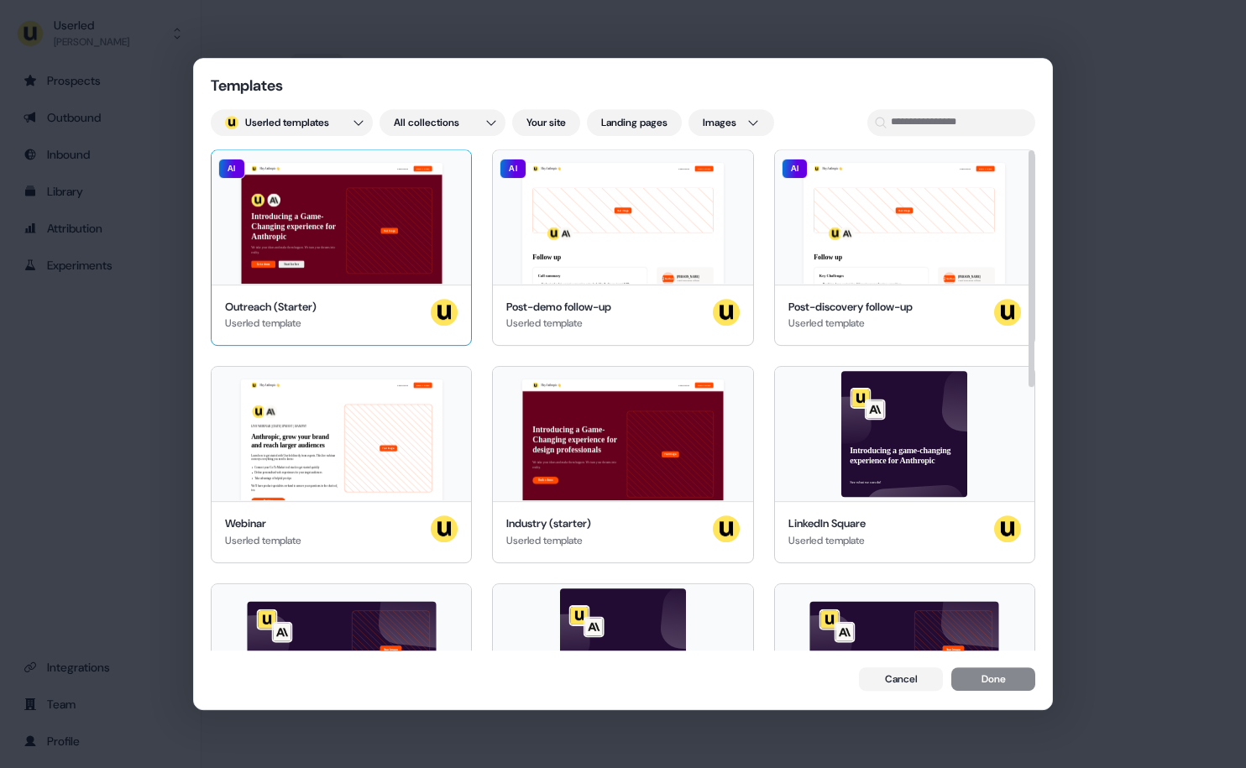
click at [340, 269] on div "Hey Anthropic 👋 Learn more Book a demo Introducing a Game-Changing experience f…" at bounding box center [341, 217] width 259 height 134
click at [988, 679] on button "Done" at bounding box center [993, 681] width 84 height 24
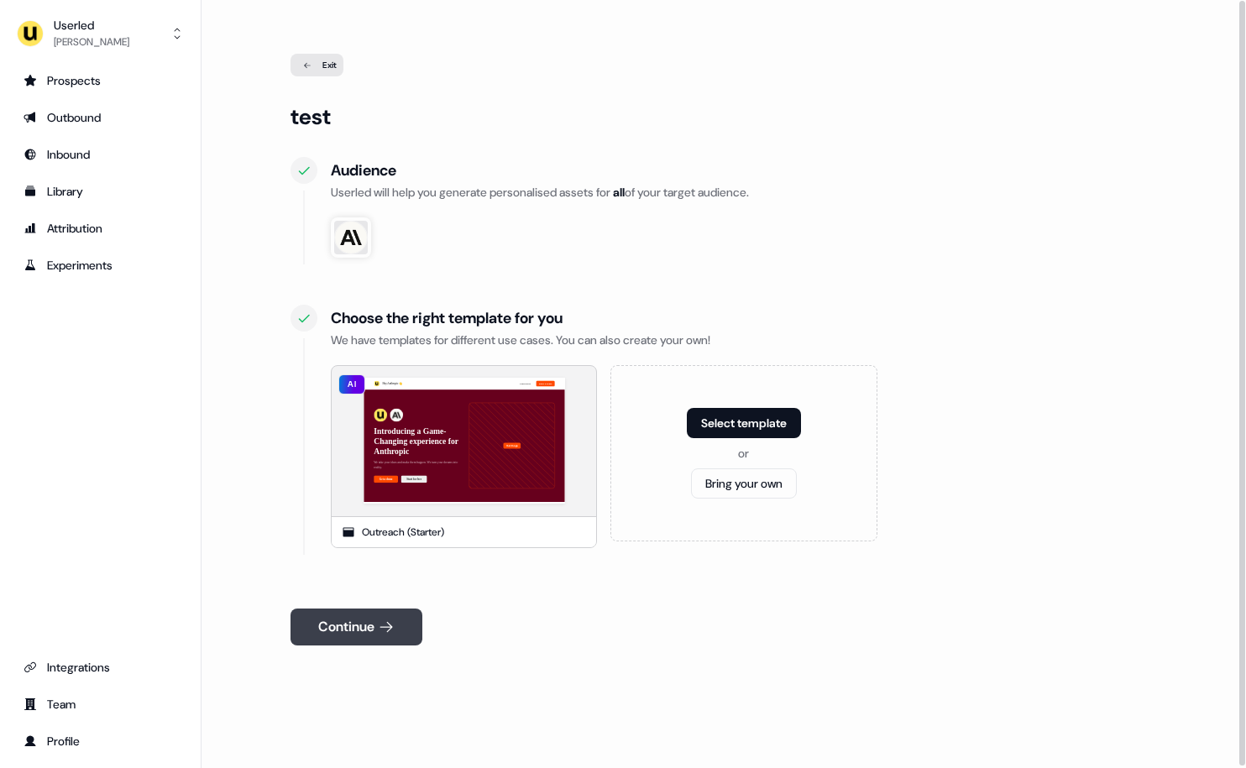
click at [386, 622] on icon at bounding box center [386, 627] width 17 height 17
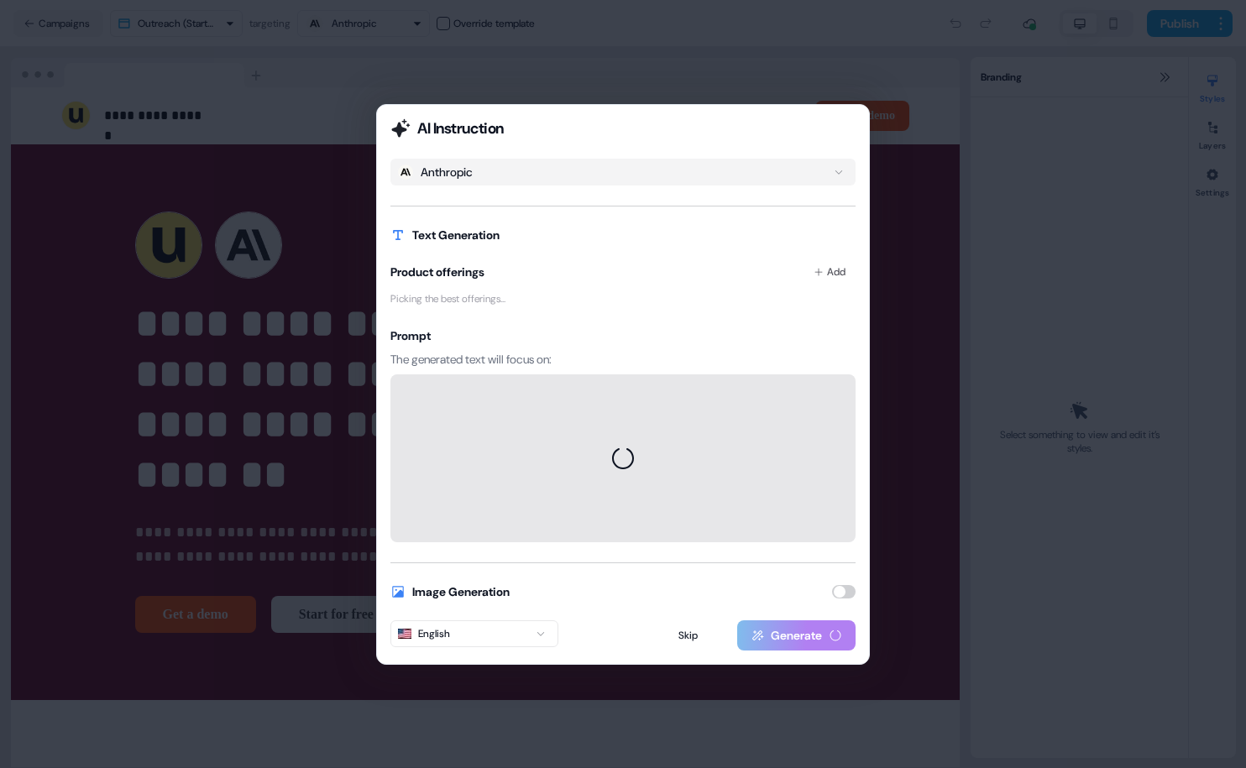
click at [837, 588] on button "button" at bounding box center [844, 591] width 24 height 13
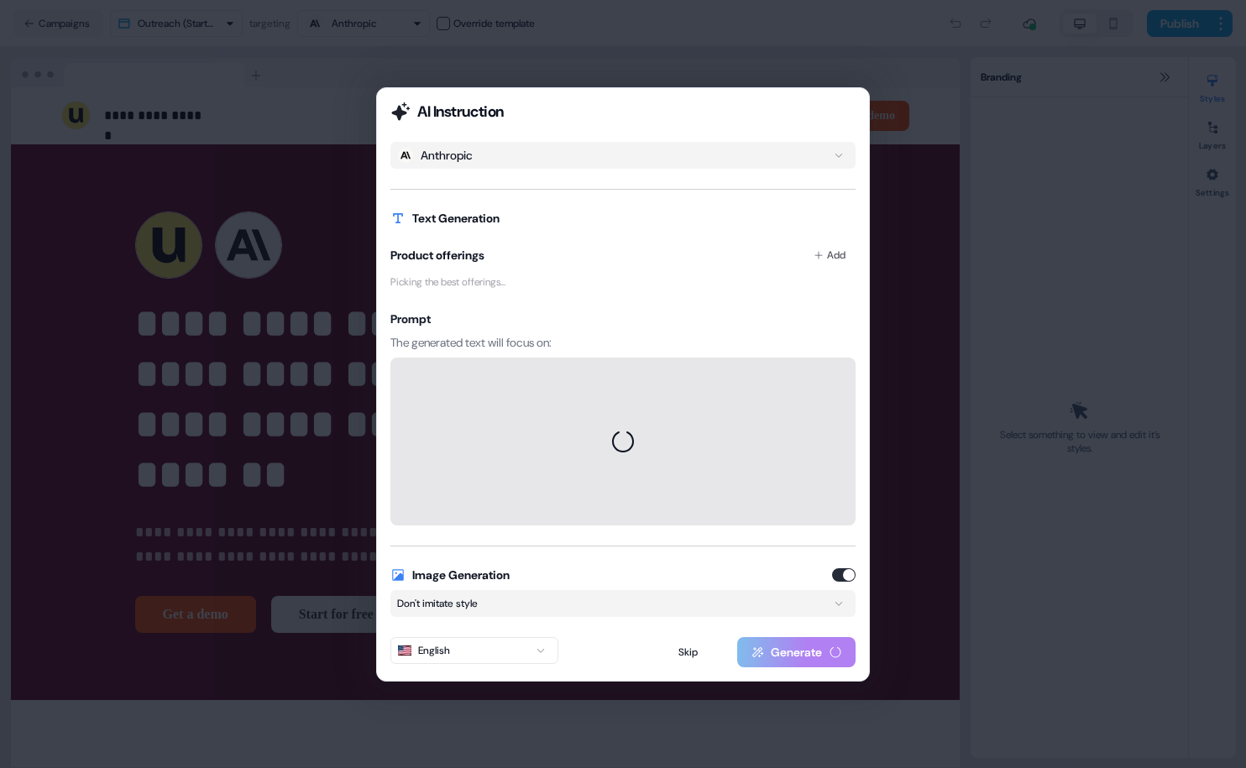
click at [715, 607] on div "AI Instruction Anthropic Text Generation Product offerings Add Picking the best…" at bounding box center [623, 384] width 1246 height 768
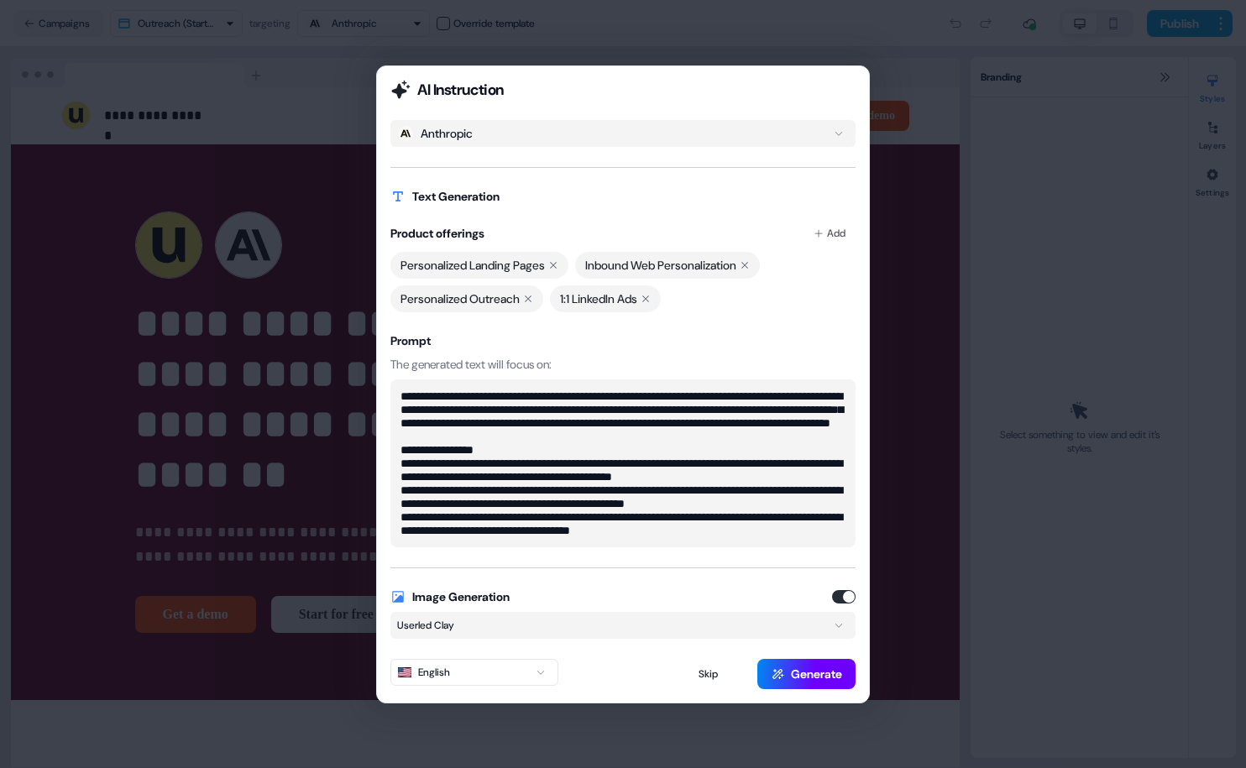
click at [827, 677] on button "Generate" at bounding box center [806, 674] width 98 height 30
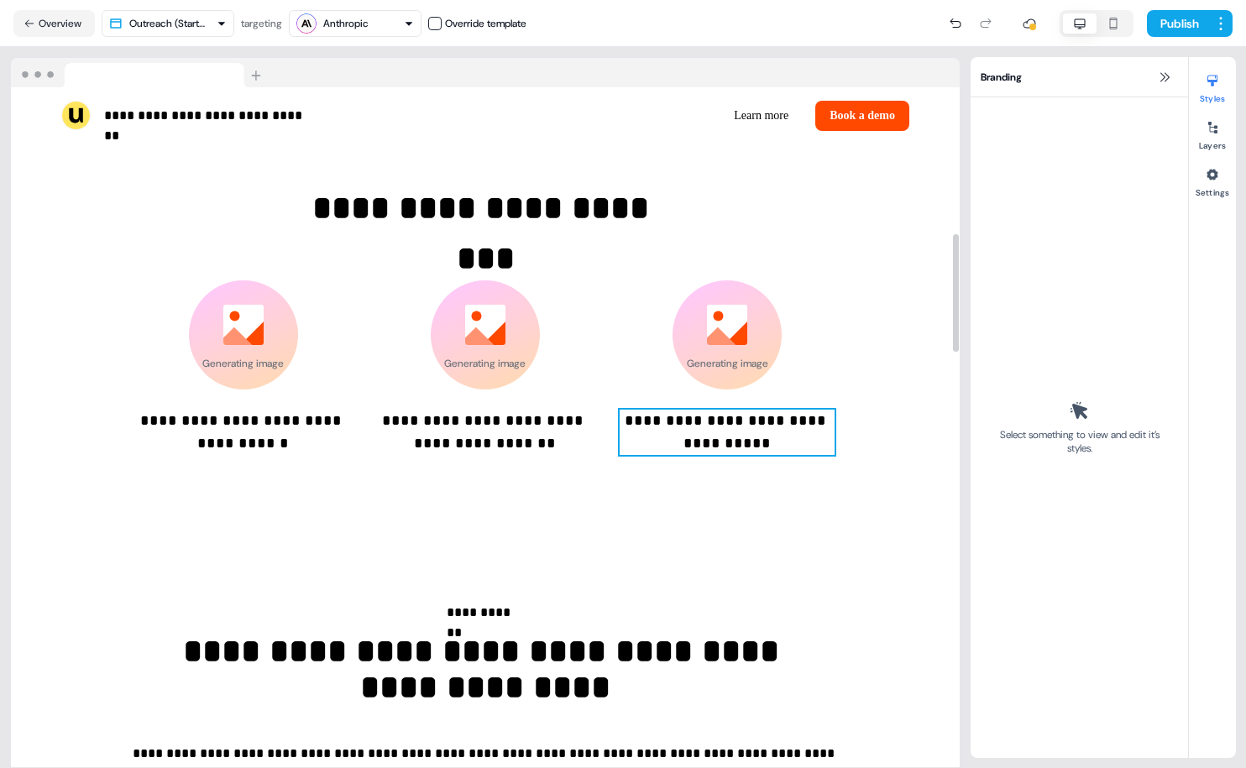
scroll to position [1035, 0]
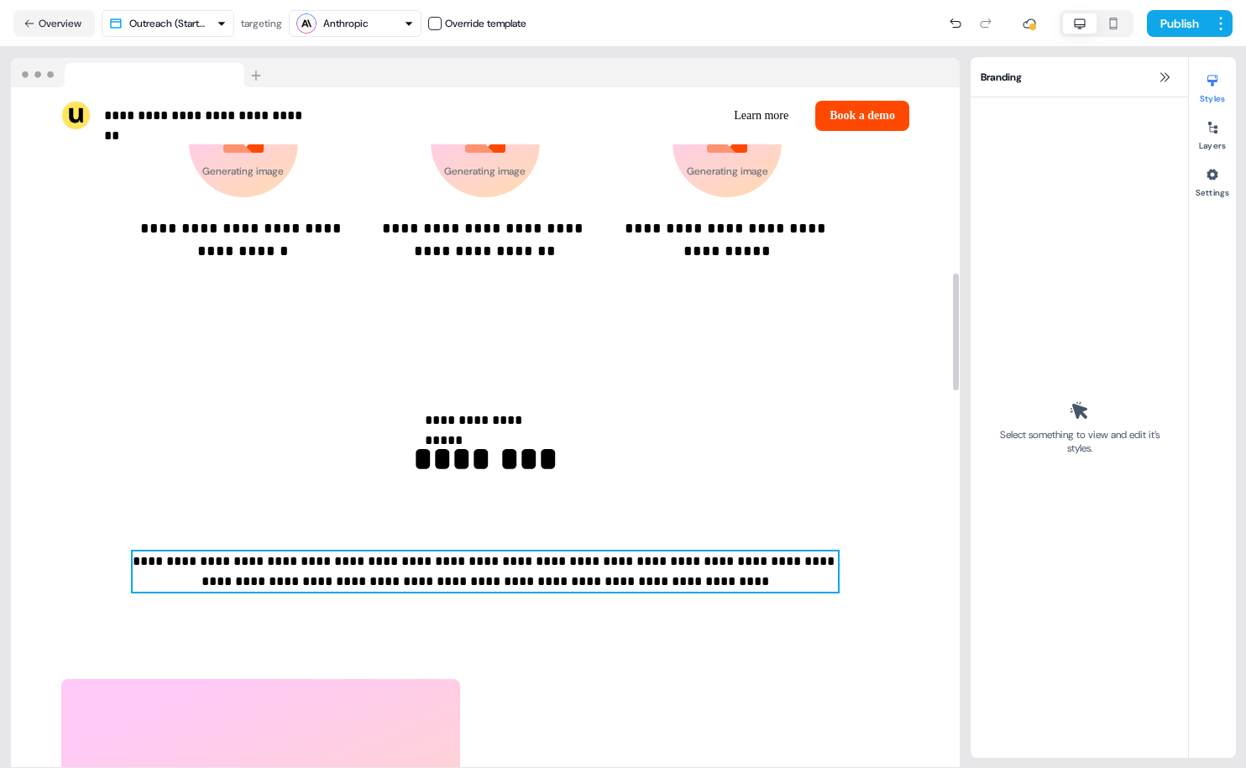
click at [694, 552] on p "**********" at bounding box center [485, 572] width 705 height 40
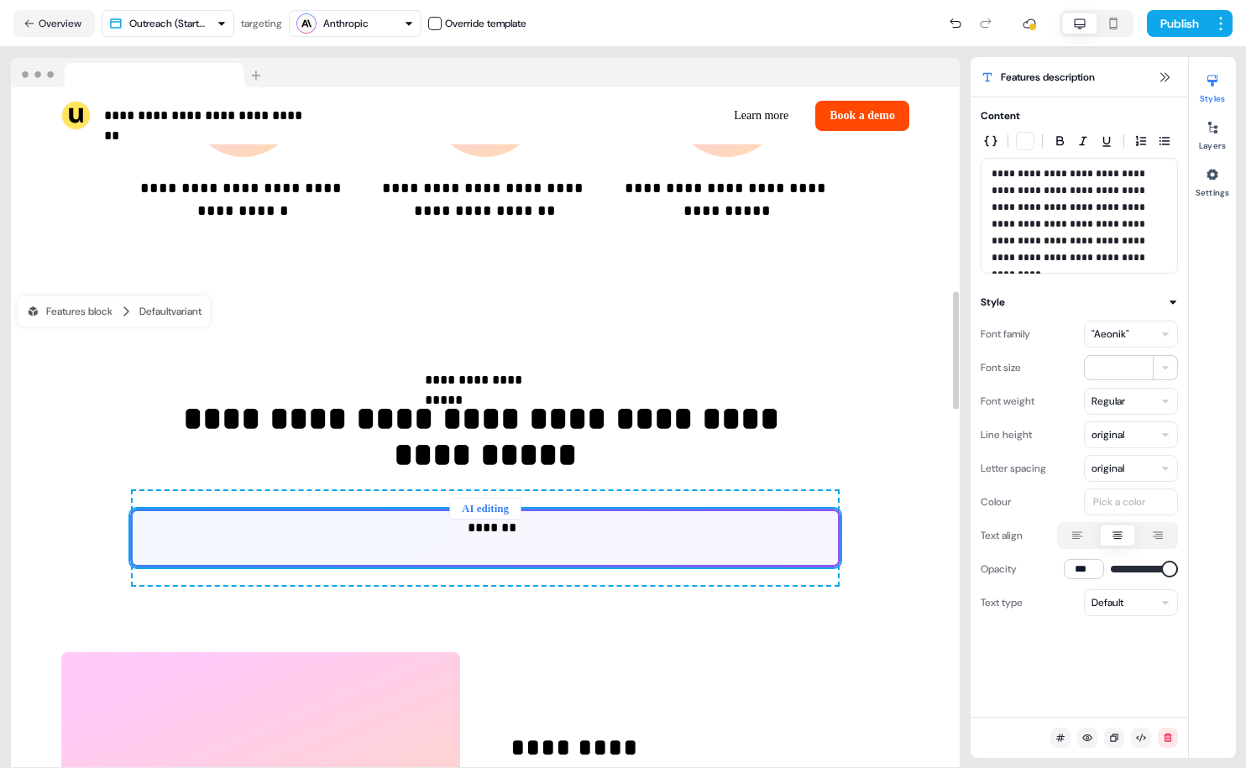
scroll to position [1176, 0]
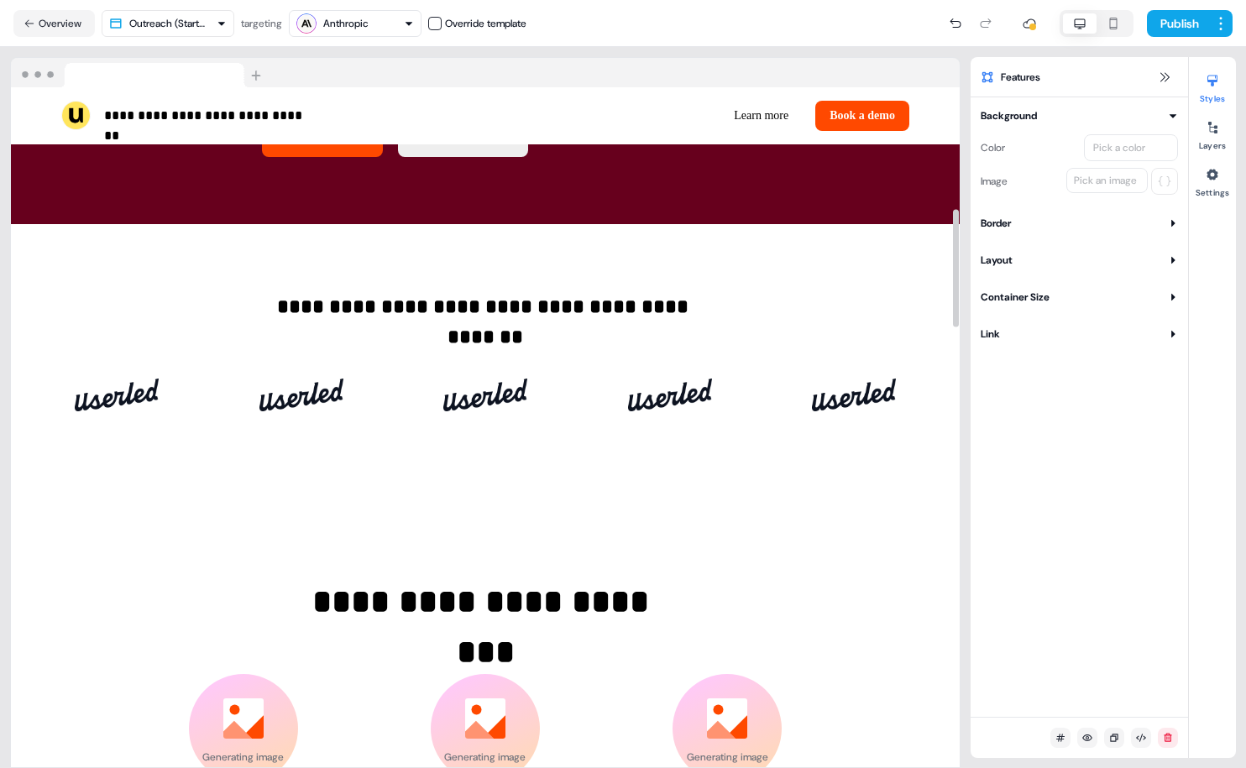
scroll to position [0, 0]
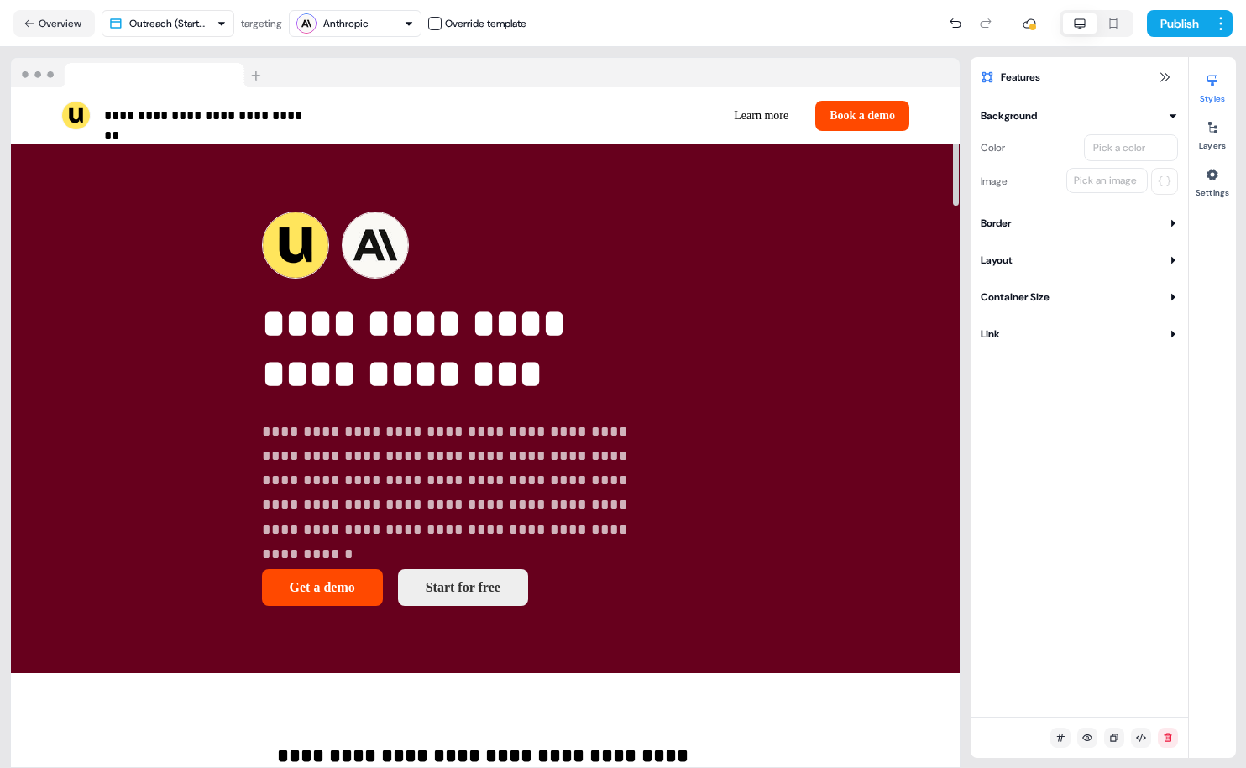
click at [351, 21] on div "Anthropic" at bounding box center [345, 23] width 45 height 17
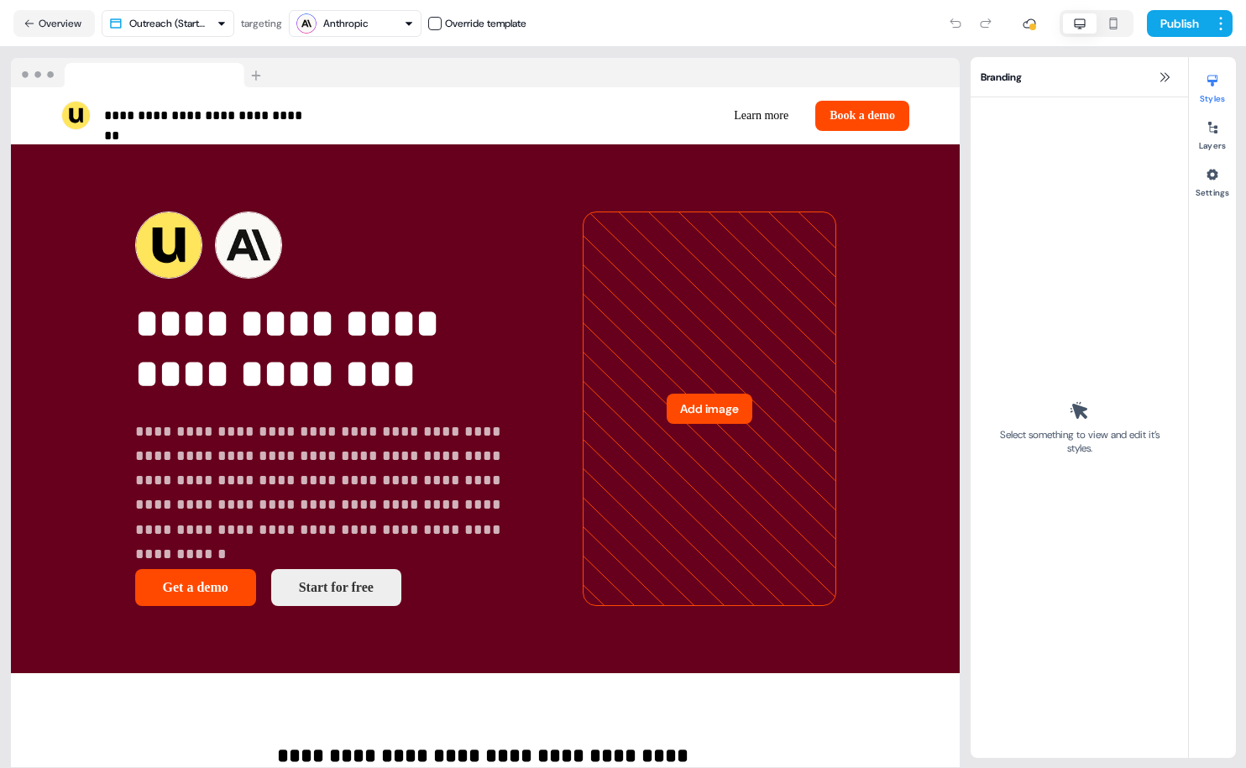
click at [367, 25] on div "Anthropic" at bounding box center [345, 23] width 45 height 17
click at [368, 26] on div "Anthropic" at bounding box center [345, 23] width 45 height 17
click at [367, 25] on div "Anthropic" at bounding box center [345, 23] width 45 height 17
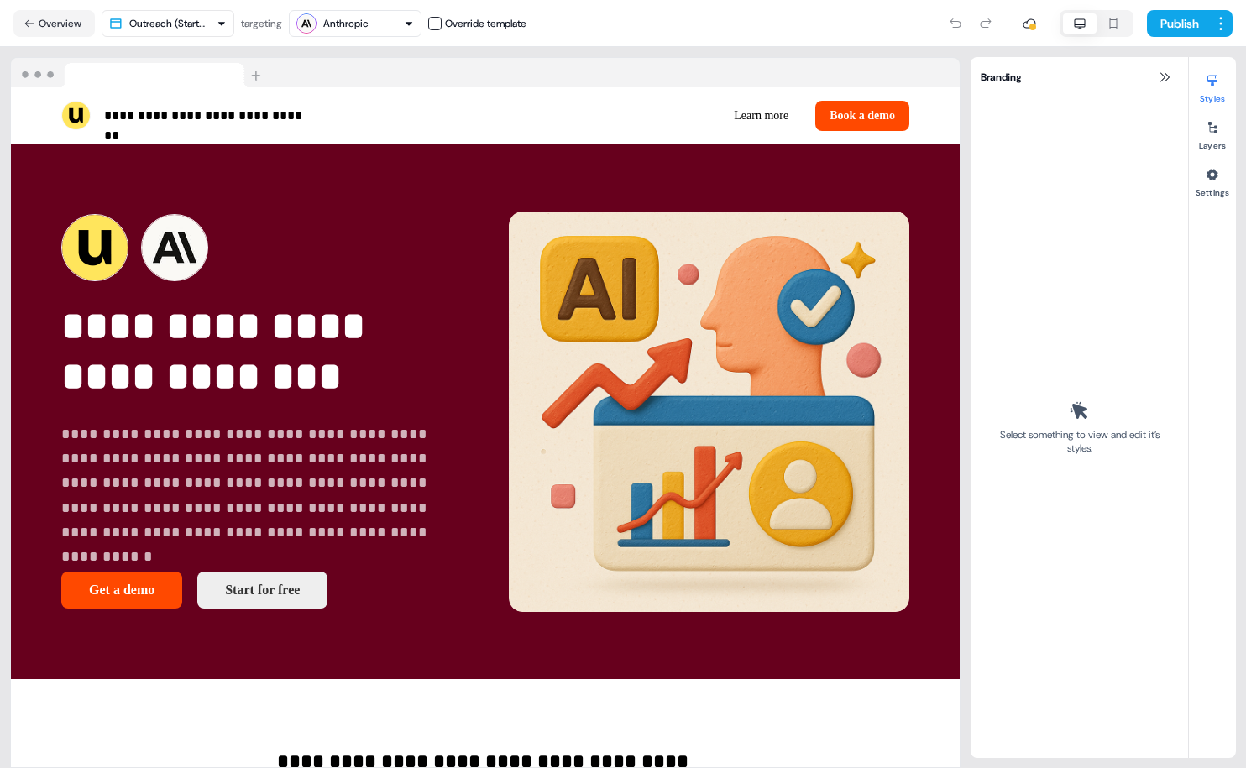
click at [367, 25] on div "Anthropic" at bounding box center [345, 23] width 45 height 17
click at [367, 24] on div "Anthropic" at bounding box center [345, 23] width 45 height 17
click at [367, 23] on div "Anthropic" at bounding box center [345, 23] width 45 height 17
click at [376, 23] on div "Anthropic" at bounding box center [355, 23] width 118 height 20
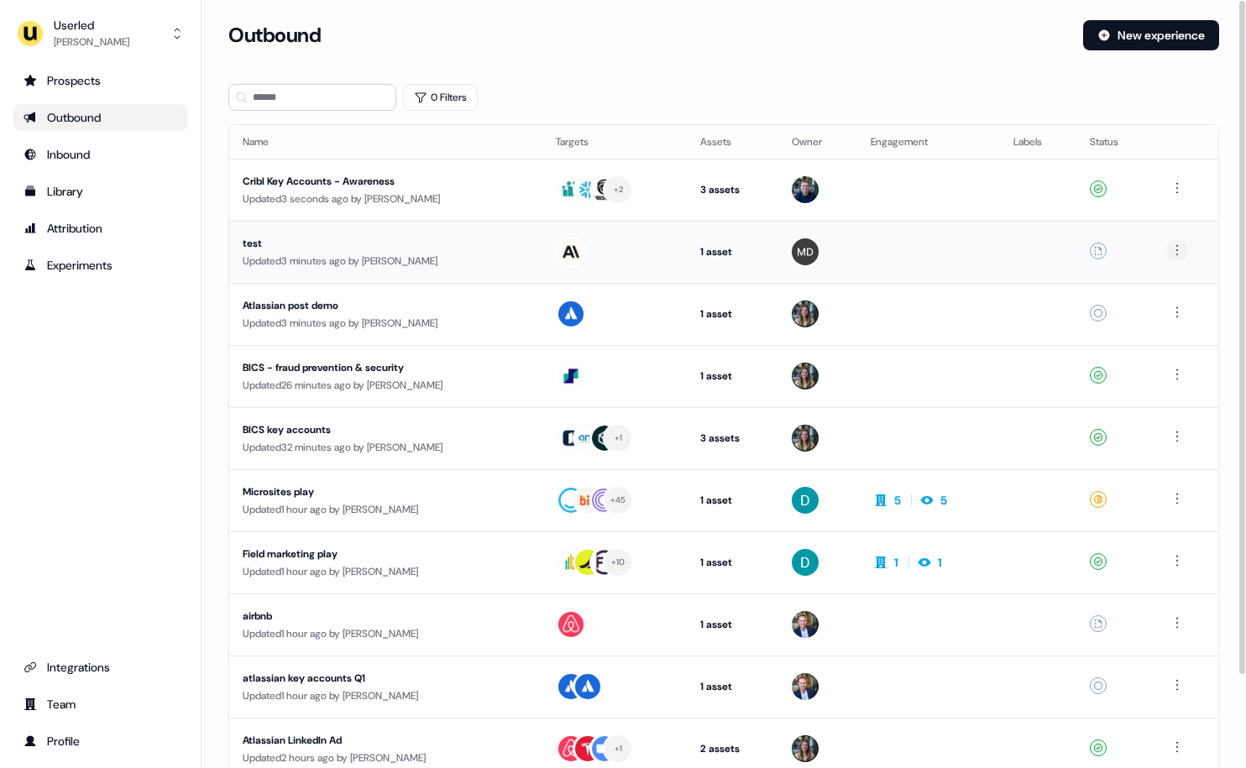
click at [1179, 248] on html "For the best experience switch devices to a bigger screen. Go to Userled.io Use…" at bounding box center [623, 384] width 1246 height 768
click at [1162, 309] on span "Delete" at bounding box center [1148, 307] width 29 height 13
